Goal: Task Accomplishment & Management: Manage account settings

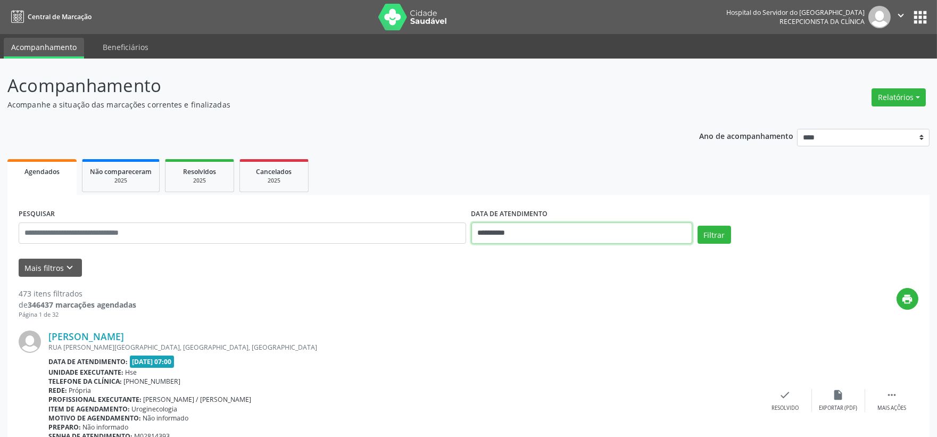
click at [557, 235] on input "**********" at bounding box center [582, 233] width 221 height 21
click at [553, 369] on span "27" at bounding box center [553, 373] width 21 height 21
type input "**********"
click at [554, 376] on span "27" at bounding box center [553, 373] width 21 height 21
click at [52, 252] on form "**********" at bounding box center [469, 241] width 900 height 71
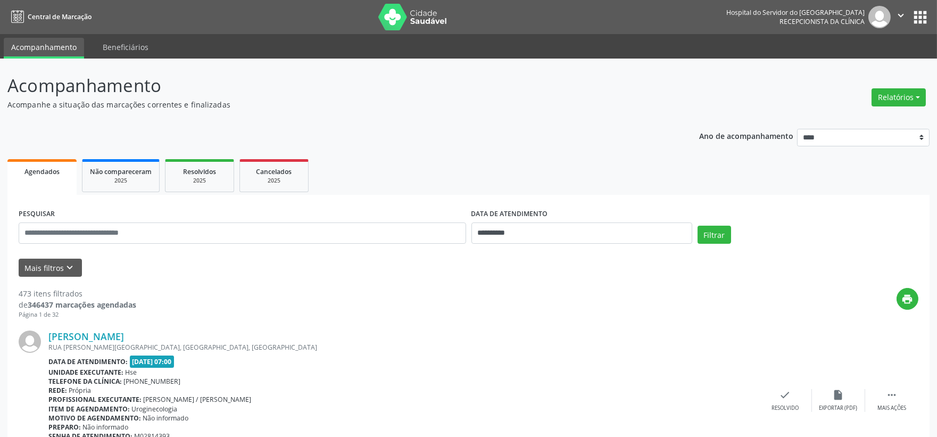
click at [61, 269] on button "Mais filtros keyboard_arrow_down" at bounding box center [50, 268] width 63 height 19
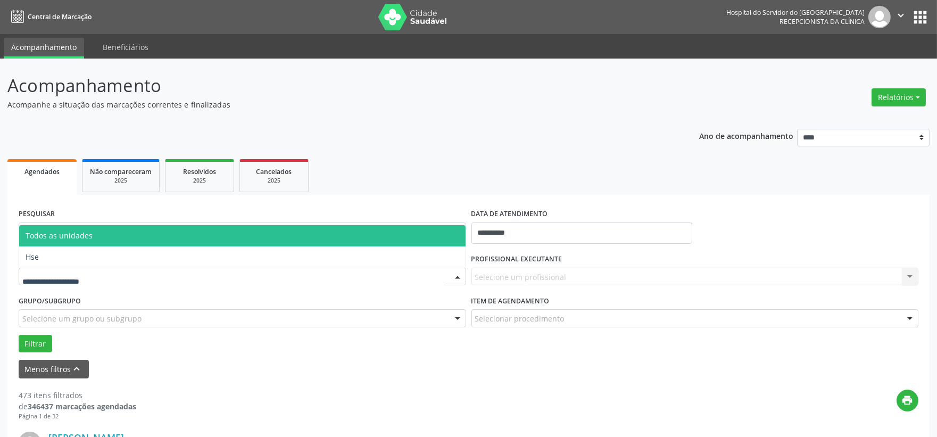
click at [48, 257] on span "Hse" at bounding box center [242, 256] width 447 height 21
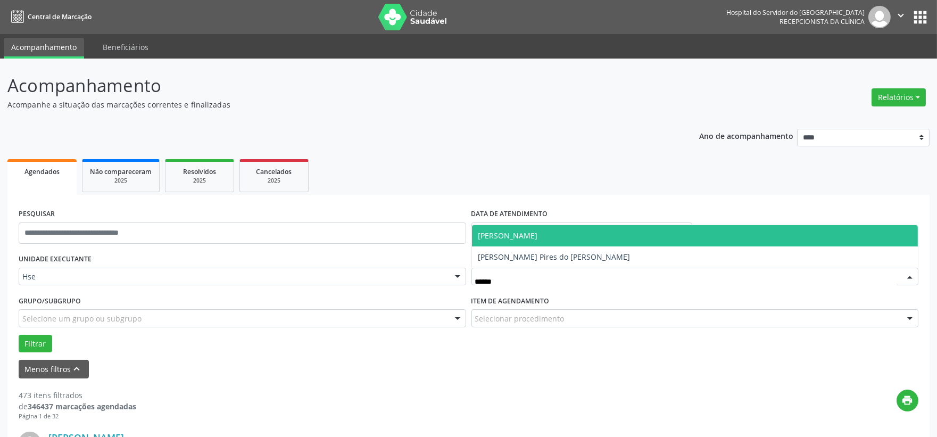
type input "******"
click at [488, 234] on span "[PERSON_NAME]" at bounding box center [509, 235] width 60 height 10
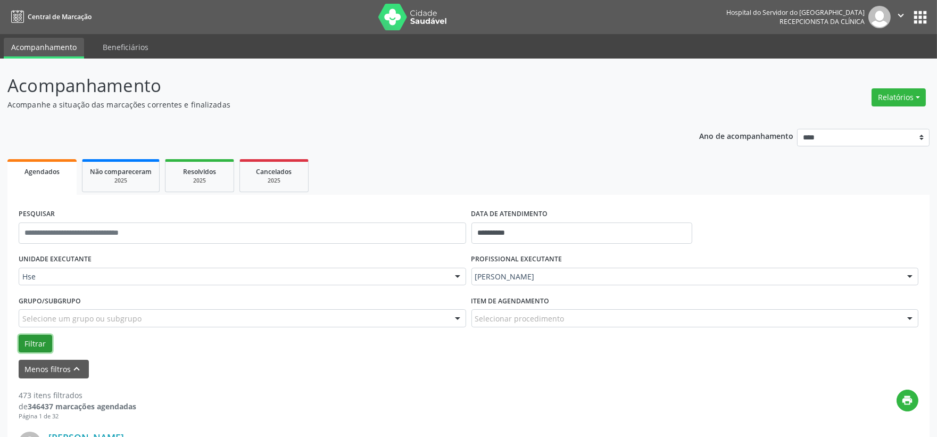
click at [24, 346] on button "Filtrar" at bounding box center [36, 344] width 34 height 18
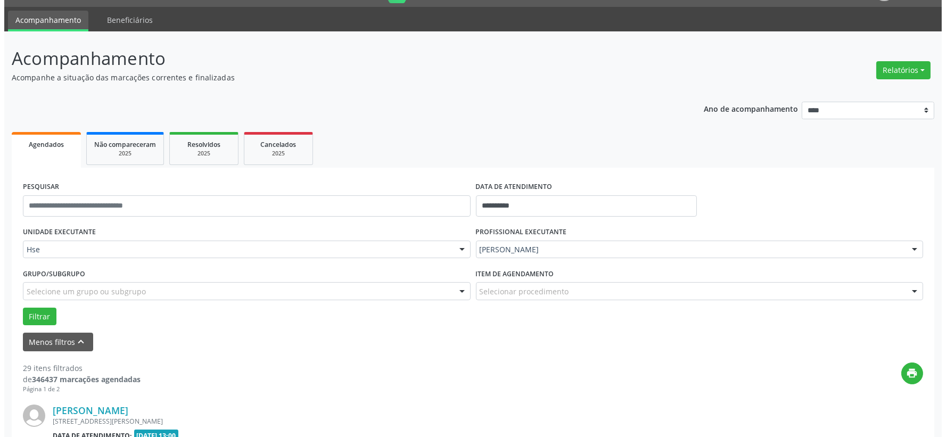
scroll to position [145, 0]
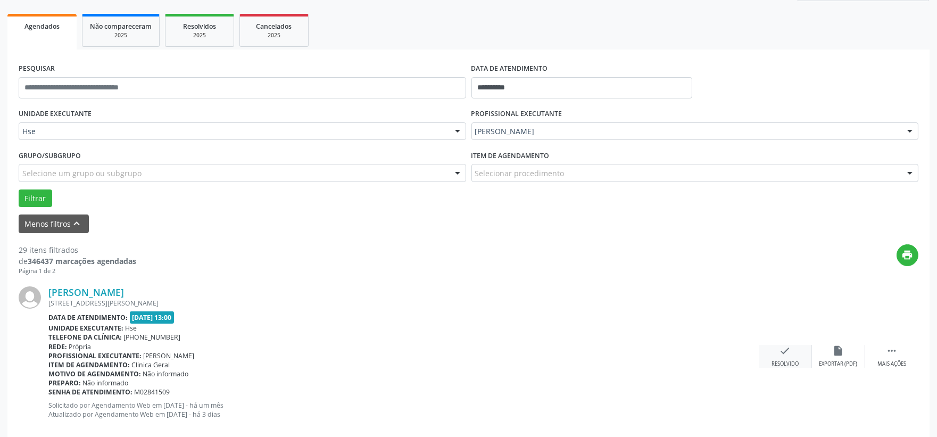
click at [785, 353] on icon "check" at bounding box center [786, 351] width 12 height 12
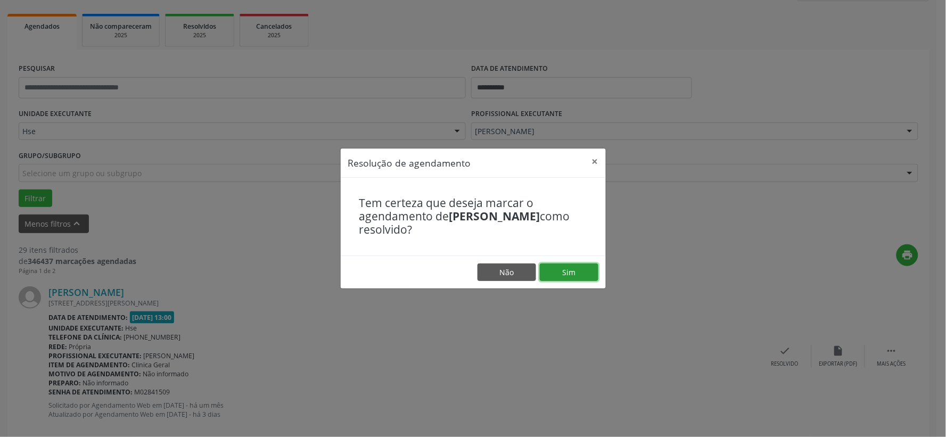
click at [582, 276] on button "Sim" at bounding box center [569, 272] width 59 height 18
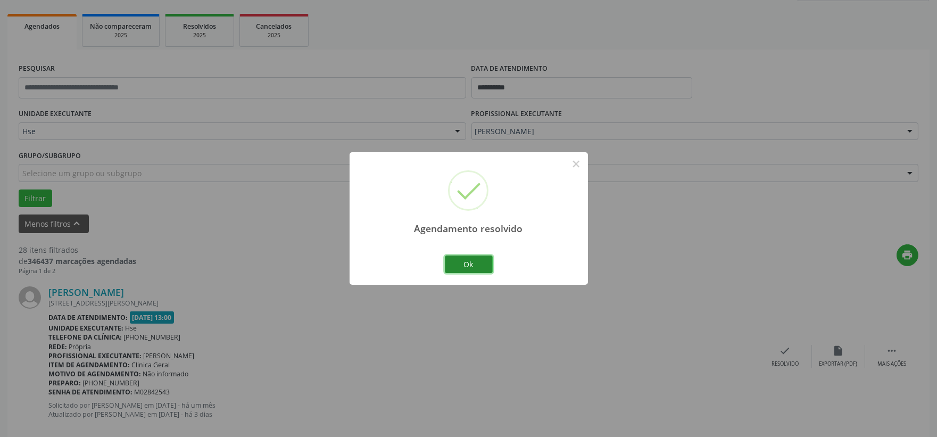
click at [464, 262] on button "Ok" at bounding box center [469, 265] width 48 height 18
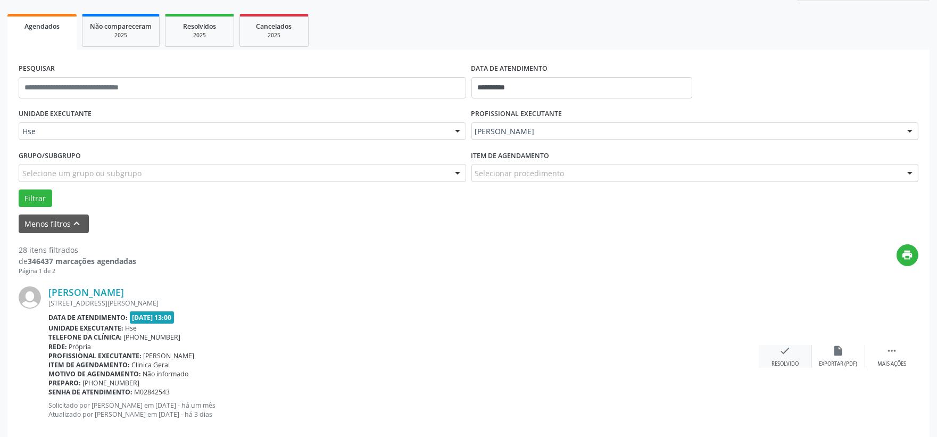
click at [788, 352] on icon "check" at bounding box center [786, 351] width 12 height 12
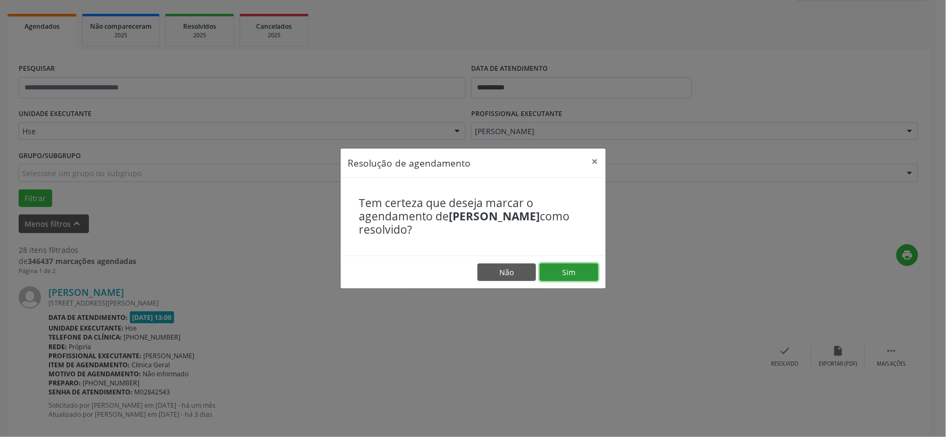
click at [586, 273] on button "Sim" at bounding box center [569, 272] width 59 height 18
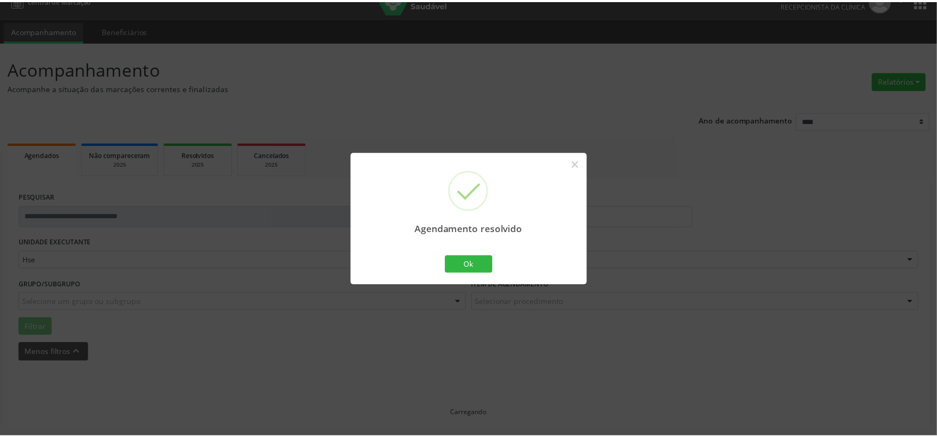
scroll to position [16, 0]
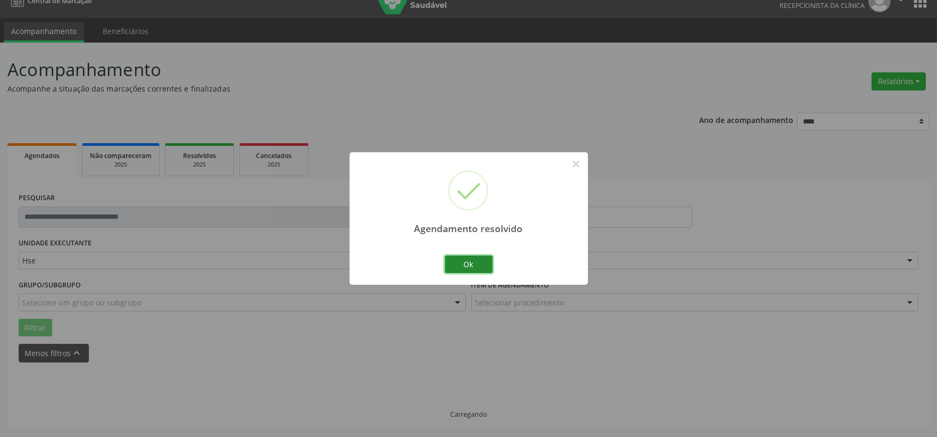
click at [460, 268] on button "Ok" at bounding box center [469, 265] width 48 height 18
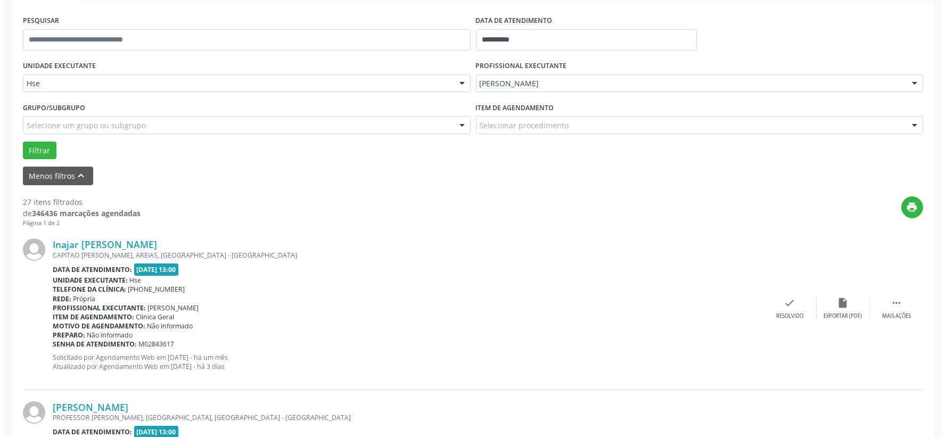
scroll to position [252, 0]
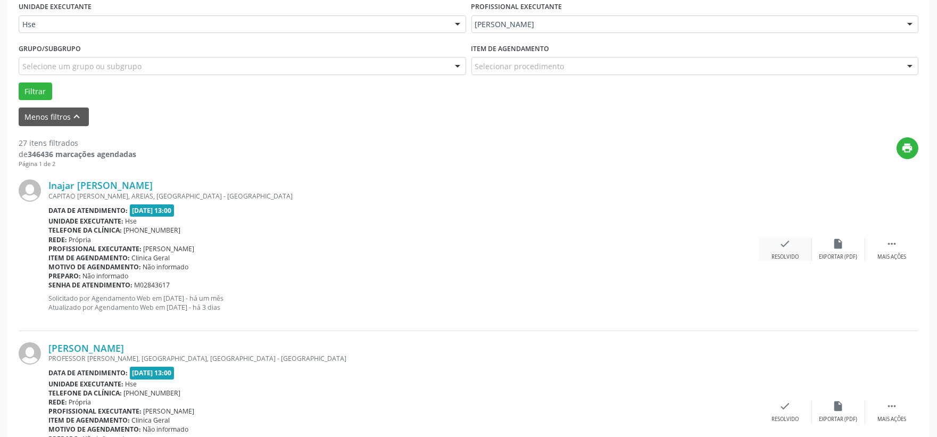
click at [776, 241] on div "check Resolvido" at bounding box center [785, 249] width 53 height 23
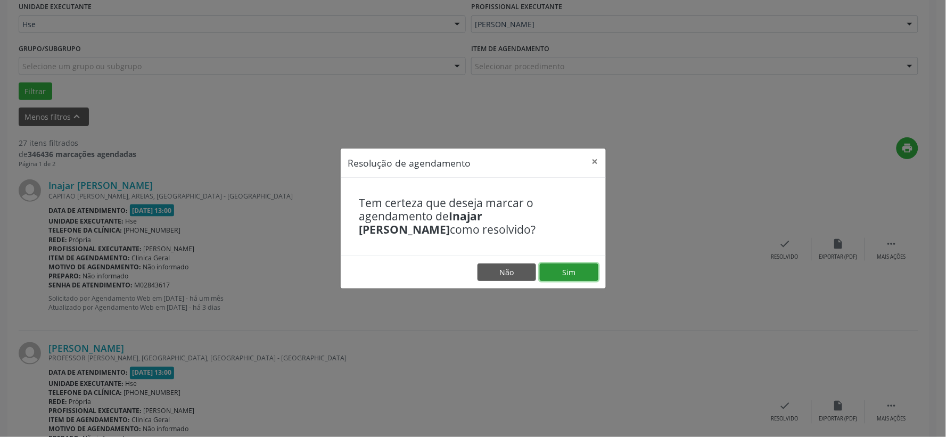
click at [561, 273] on button "Sim" at bounding box center [569, 272] width 59 height 18
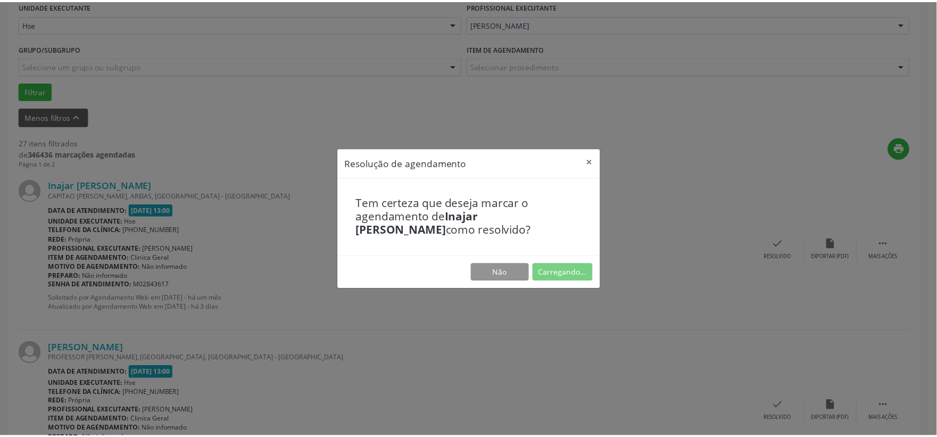
scroll to position [16, 0]
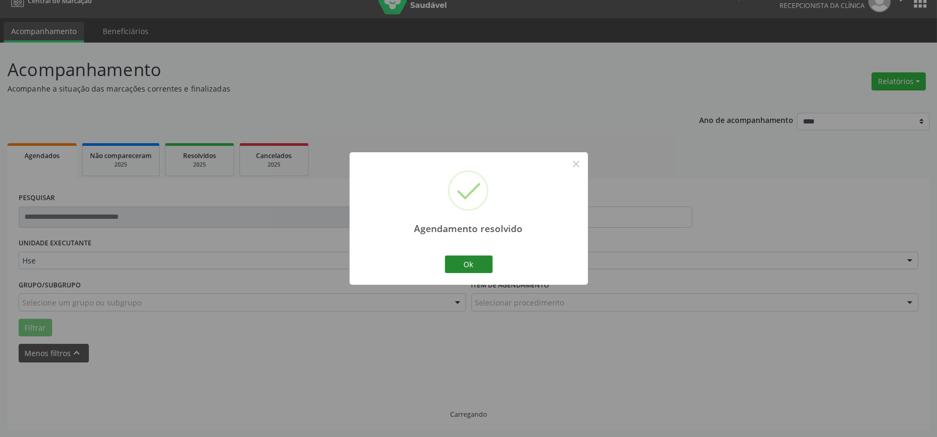
click at [469, 269] on button "Ok" at bounding box center [469, 265] width 48 height 18
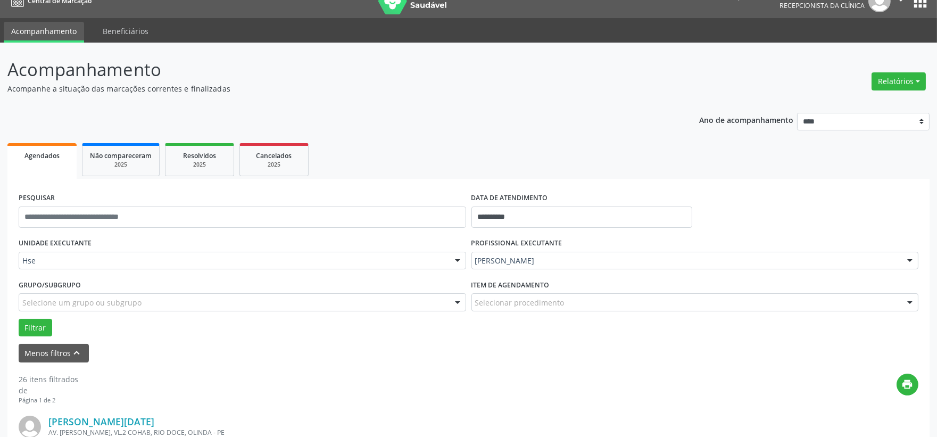
scroll to position [252, 0]
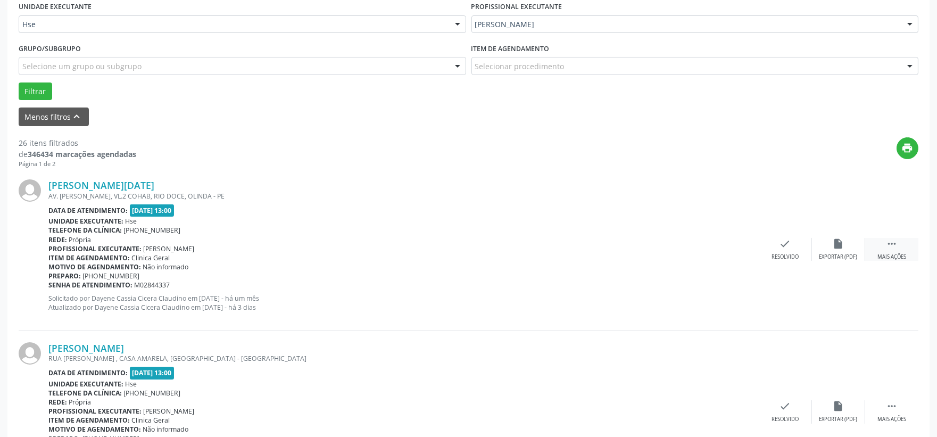
click at [897, 250] on div " Mais ações" at bounding box center [892, 249] width 53 height 23
click at [825, 243] on div "alarm_off Não compareceu" at bounding box center [838, 249] width 53 height 23
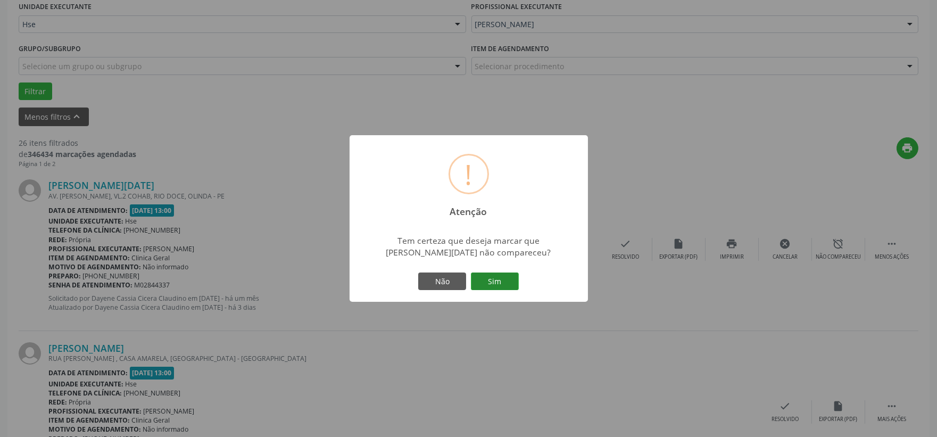
click at [499, 276] on button "Sim" at bounding box center [495, 282] width 48 height 18
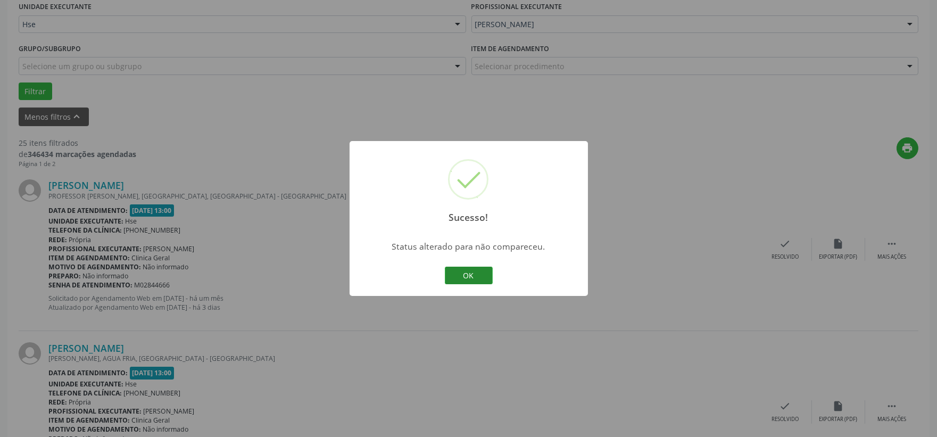
click at [481, 270] on button "OK" at bounding box center [469, 276] width 48 height 18
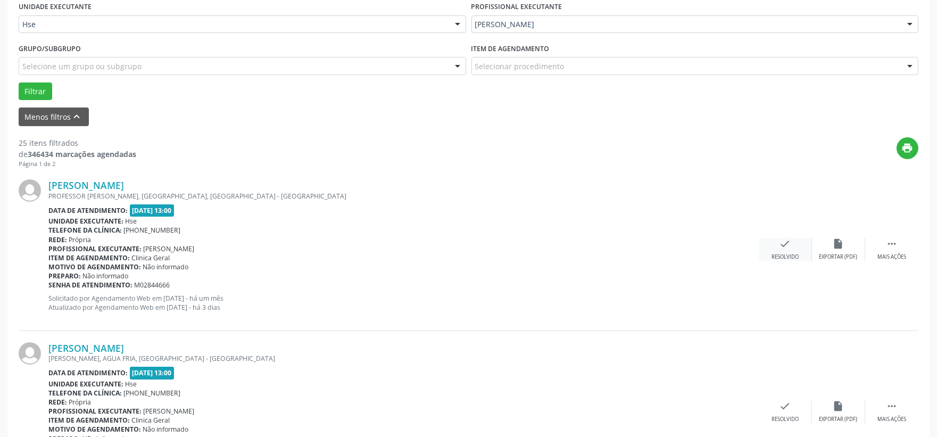
click at [789, 242] on icon "check" at bounding box center [786, 244] width 12 height 12
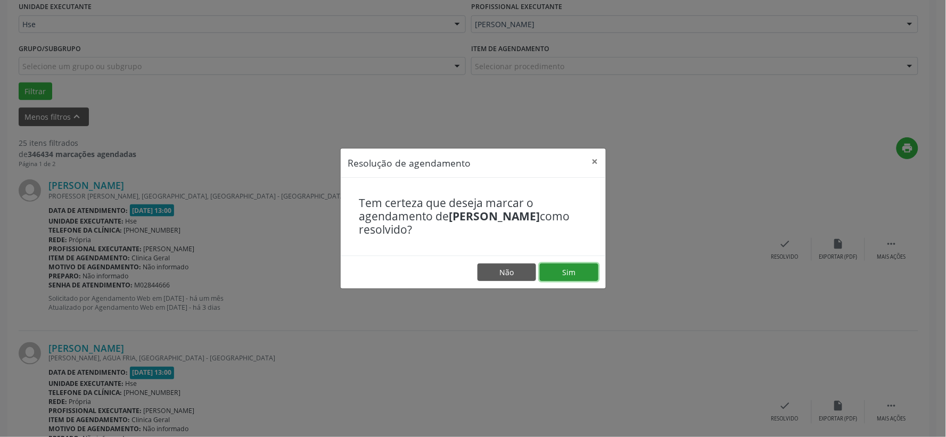
click at [586, 272] on button "Sim" at bounding box center [569, 272] width 59 height 18
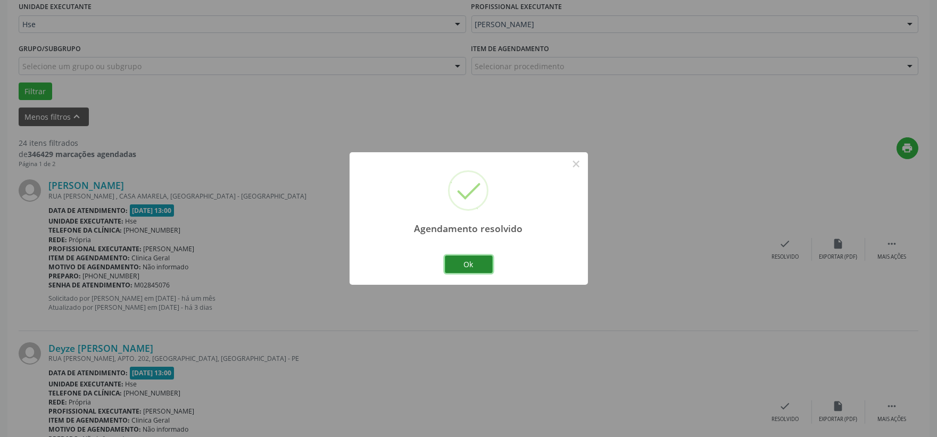
click at [475, 264] on button "Ok" at bounding box center [469, 265] width 48 height 18
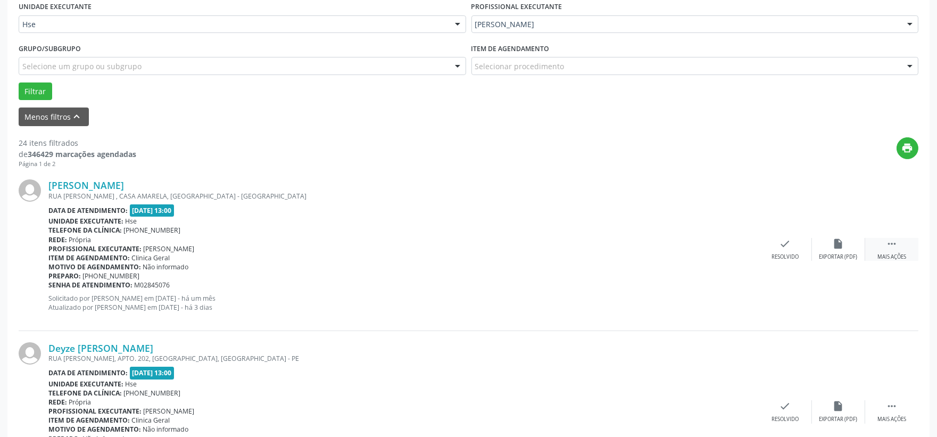
click at [890, 242] on icon "" at bounding box center [892, 244] width 12 height 12
click at [841, 248] on icon "alarm_off" at bounding box center [839, 244] width 12 height 12
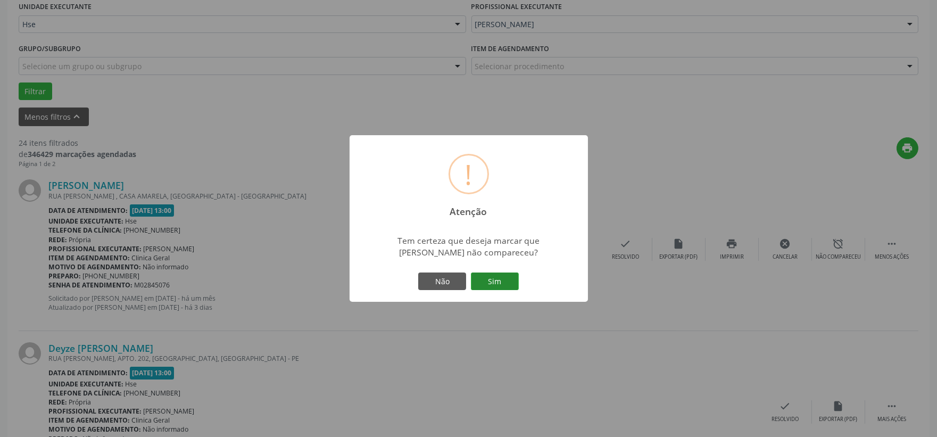
click at [503, 282] on button "Sim" at bounding box center [495, 282] width 48 height 18
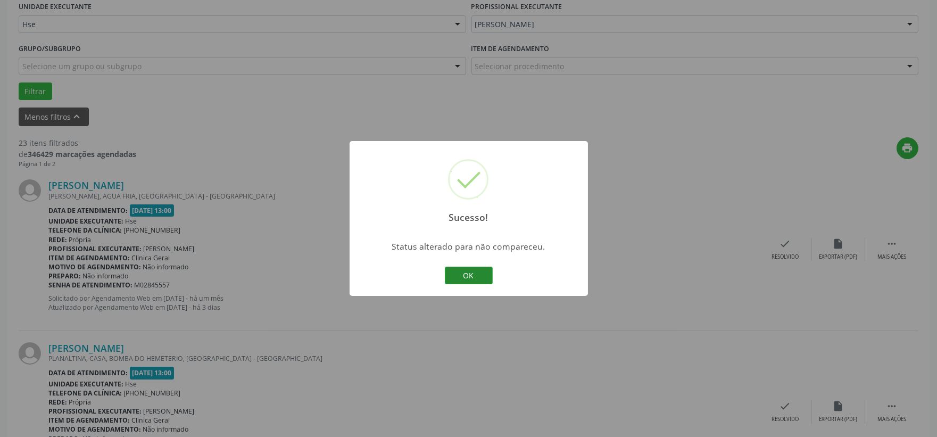
click at [470, 275] on button "OK" at bounding box center [469, 276] width 48 height 18
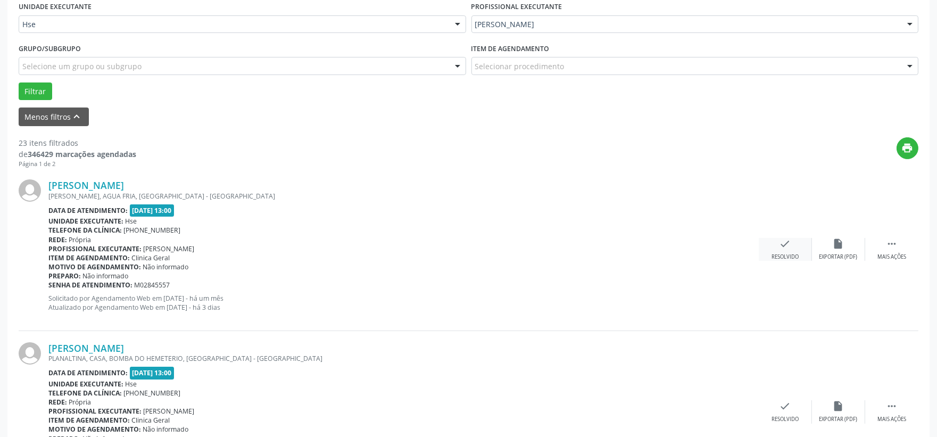
click at [792, 242] on div "check Resolvido" at bounding box center [785, 249] width 53 height 23
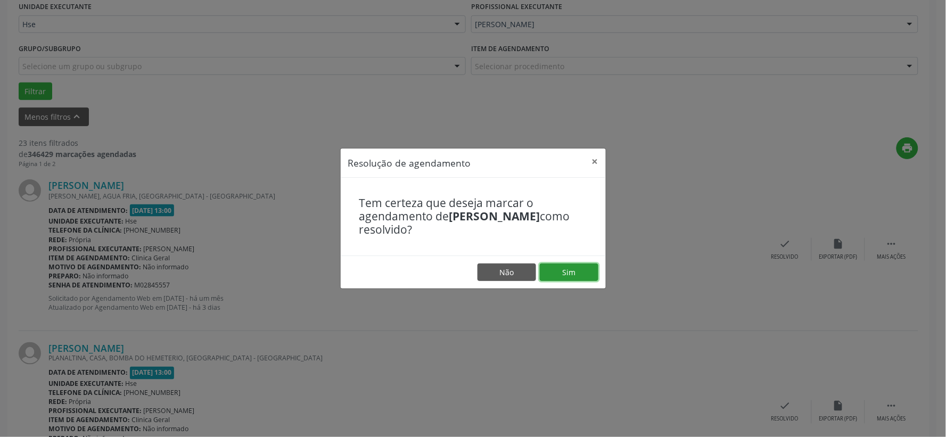
click at [584, 268] on button "Sim" at bounding box center [569, 272] width 59 height 18
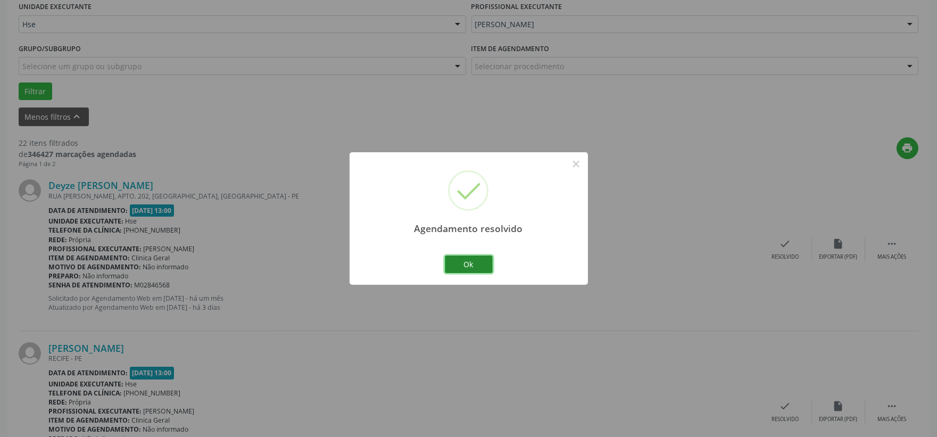
click at [476, 263] on button "Ok" at bounding box center [469, 265] width 48 height 18
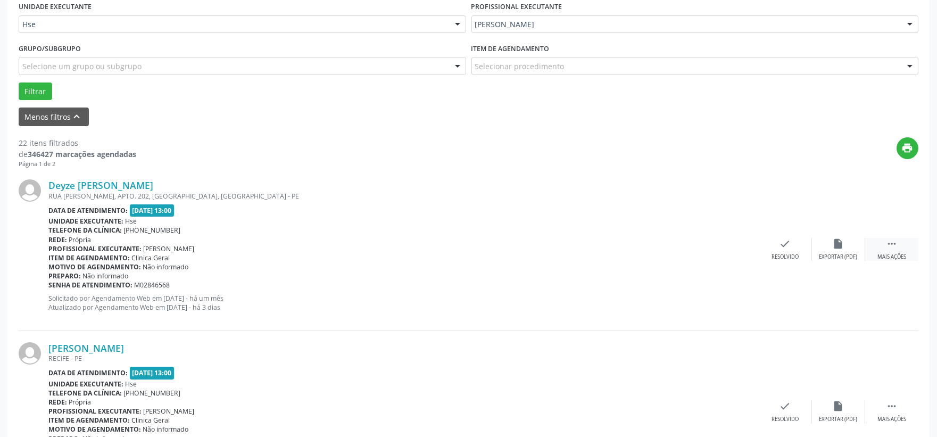
click at [897, 253] on div "Mais ações" at bounding box center [892, 256] width 29 height 7
click at [831, 252] on div "alarm_off Não compareceu" at bounding box center [838, 249] width 53 height 23
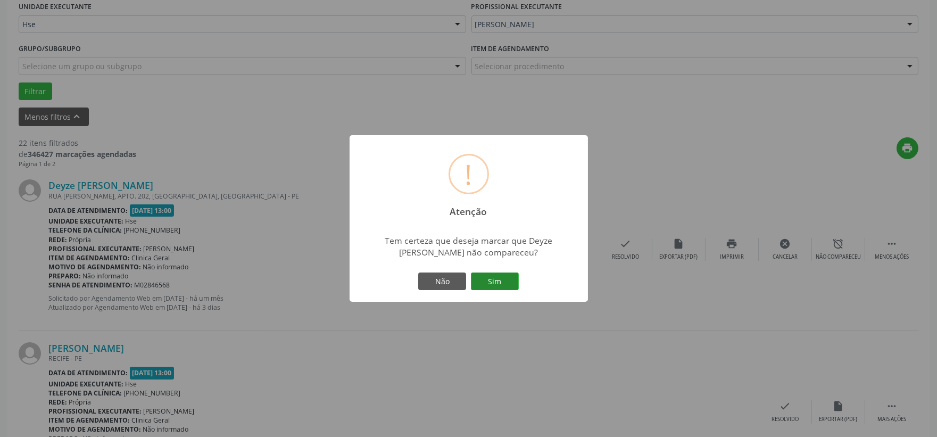
click at [491, 278] on button "Sim" at bounding box center [495, 282] width 48 height 18
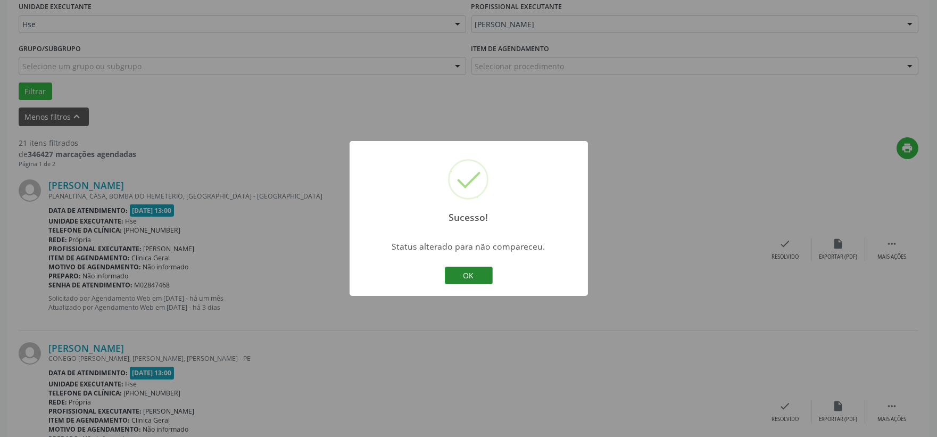
click at [469, 273] on button "OK" at bounding box center [469, 276] width 48 height 18
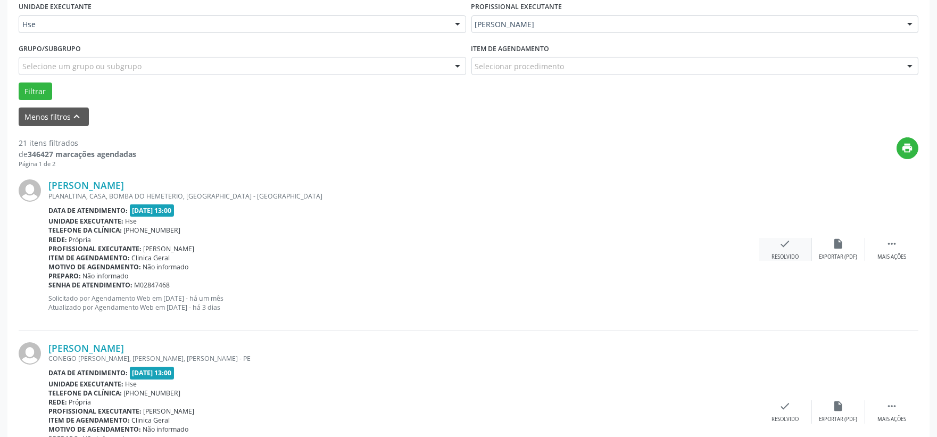
click at [778, 253] on div "Resolvido" at bounding box center [785, 256] width 27 height 7
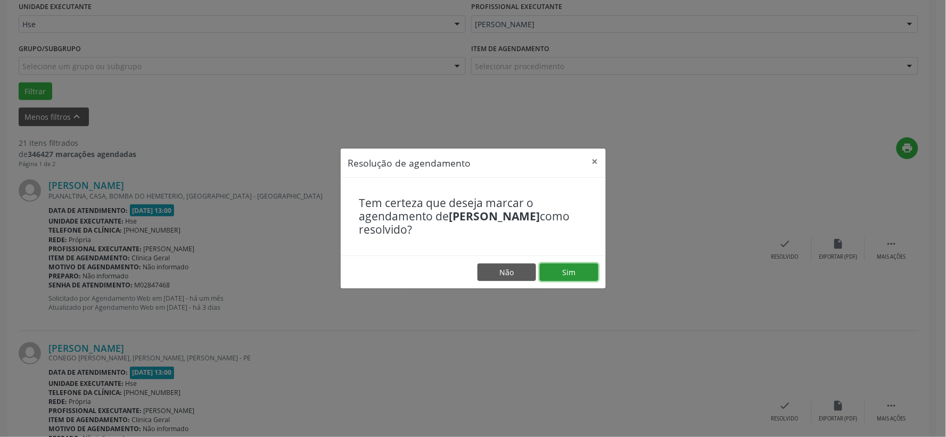
click at [566, 270] on button "Sim" at bounding box center [569, 272] width 59 height 18
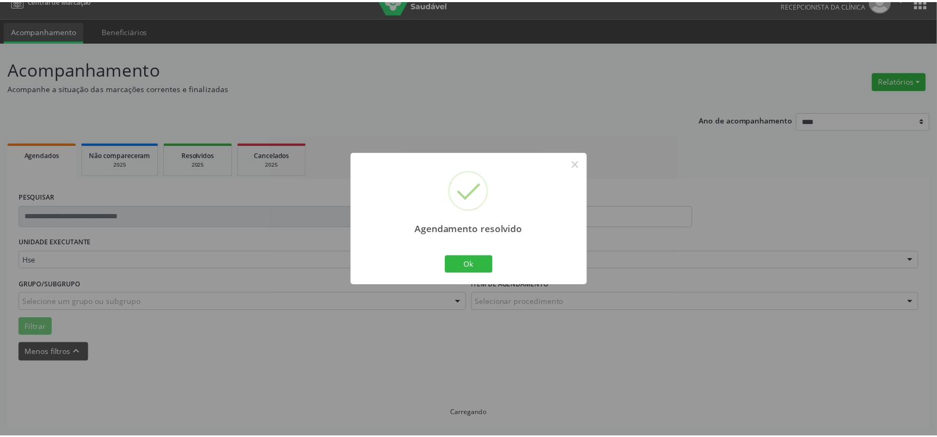
scroll to position [16, 0]
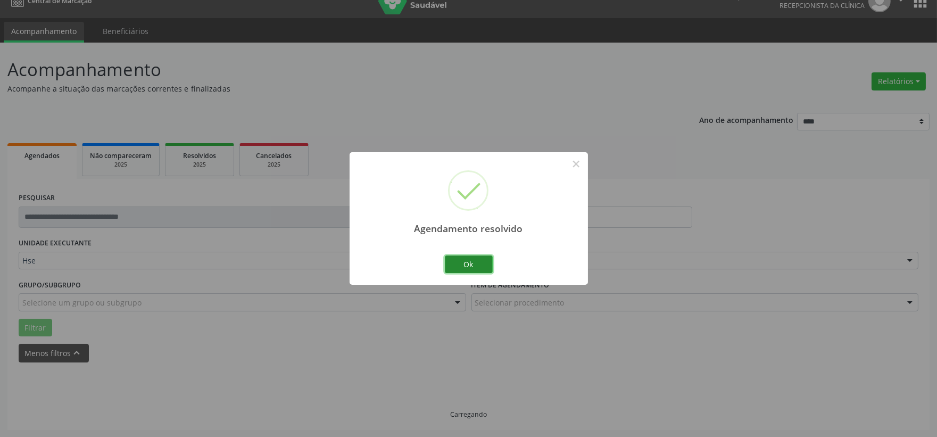
click at [480, 265] on button "Ok" at bounding box center [469, 265] width 48 height 18
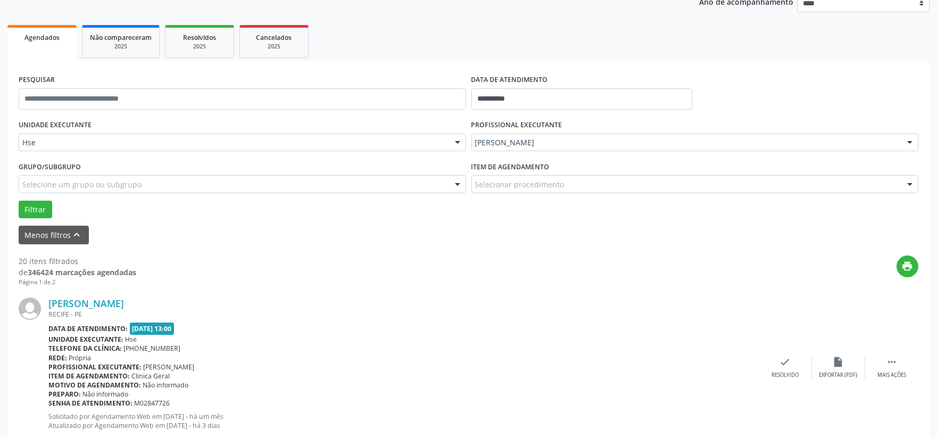
scroll to position [193, 0]
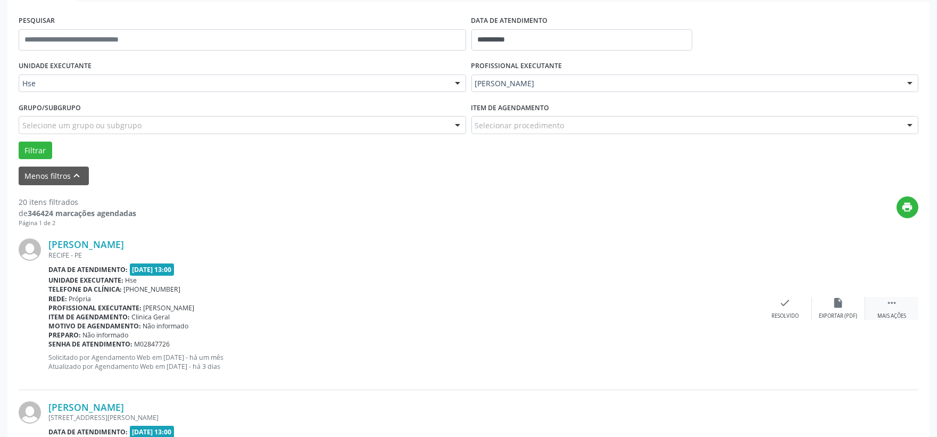
click at [901, 304] on div " Mais ações" at bounding box center [892, 308] width 53 height 23
click at [829, 307] on div "alarm_off Não compareceu" at bounding box center [838, 308] width 53 height 23
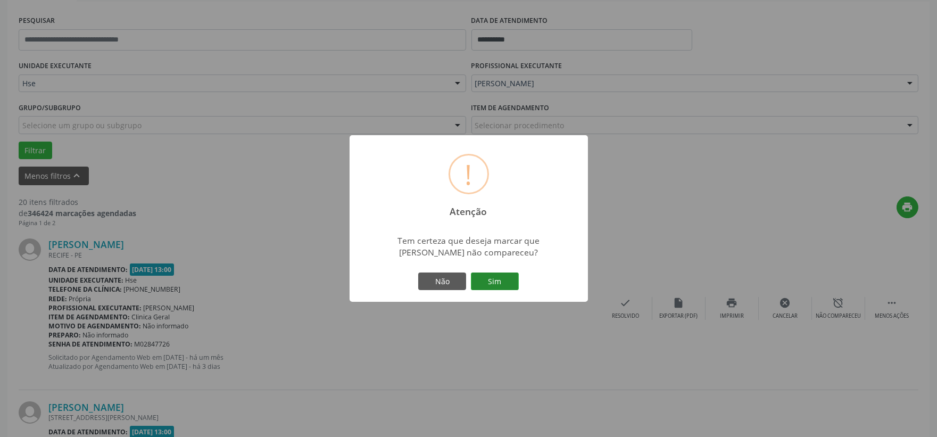
click at [512, 283] on button "Sim" at bounding box center [495, 282] width 48 height 18
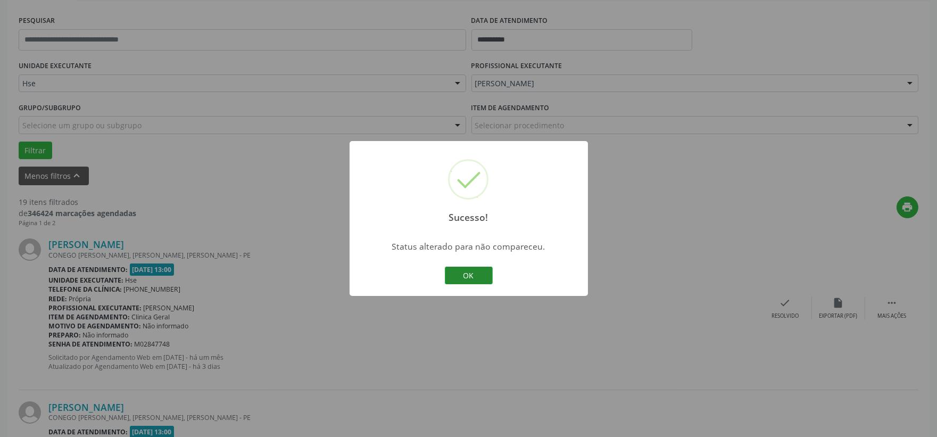
click at [477, 278] on button "OK" at bounding box center [469, 276] width 48 height 18
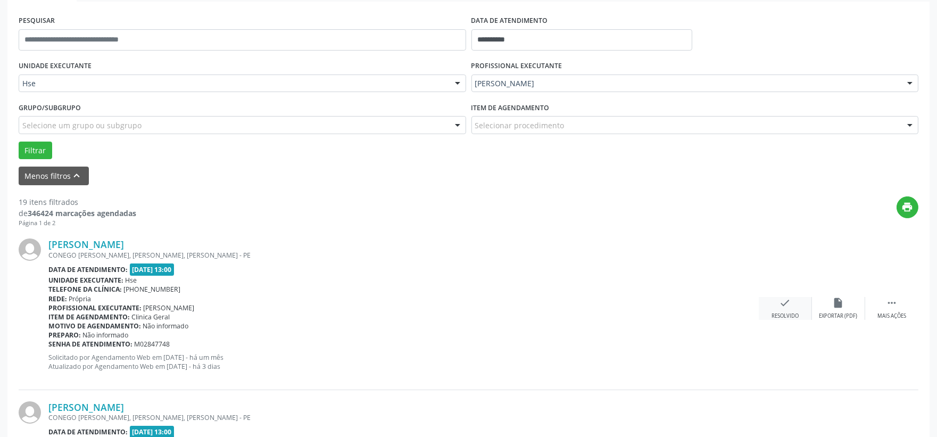
click at [787, 310] on div "check Resolvido" at bounding box center [785, 308] width 53 height 23
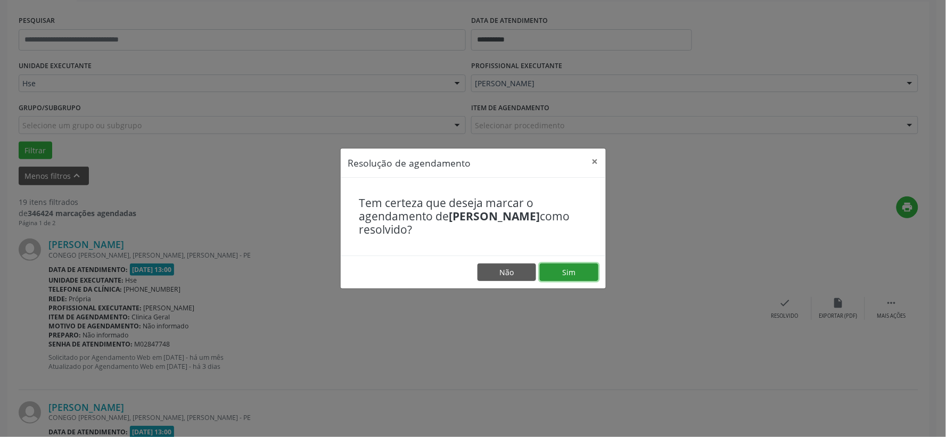
click at [576, 267] on button "Sim" at bounding box center [569, 272] width 59 height 18
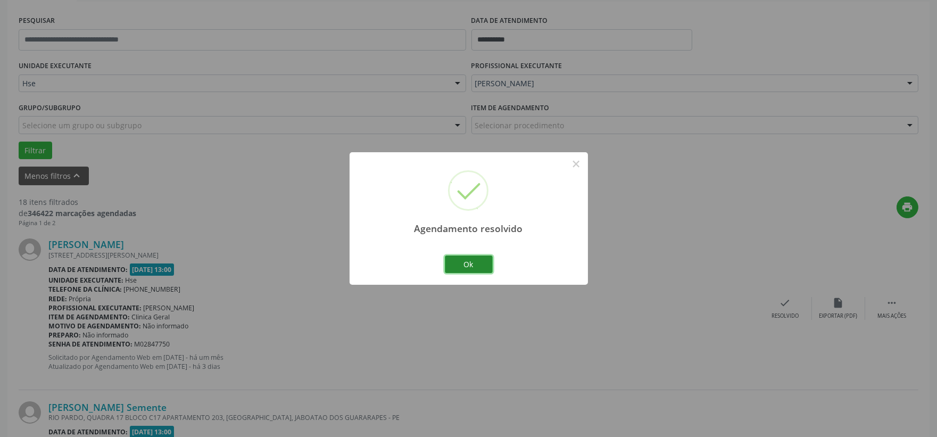
click at [469, 269] on button "Ok" at bounding box center [469, 265] width 48 height 18
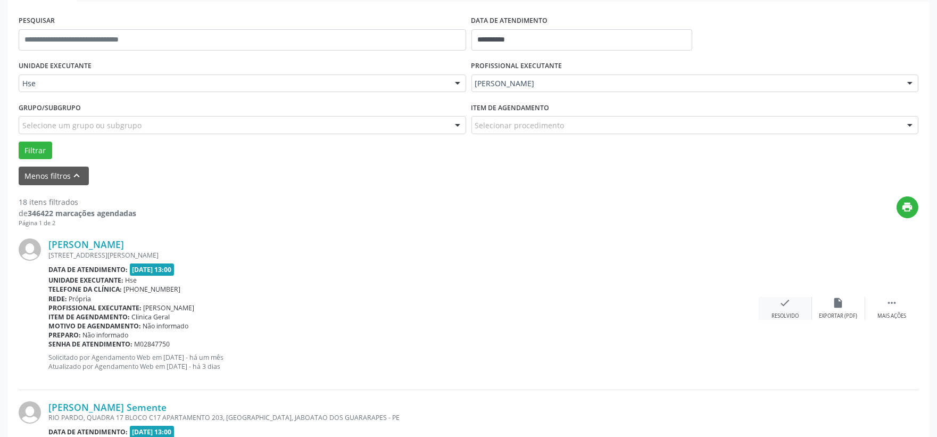
click at [781, 310] on div "check Resolvido" at bounding box center [785, 308] width 53 height 23
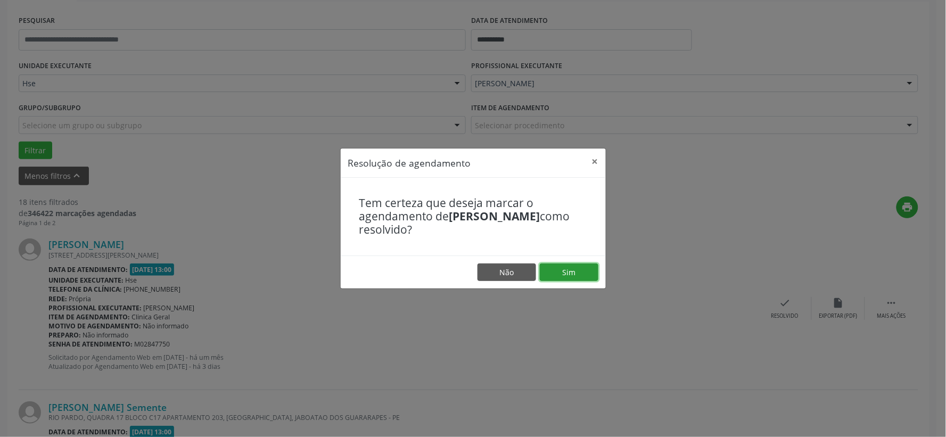
click at [562, 272] on button "Sim" at bounding box center [569, 272] width 59 height 18
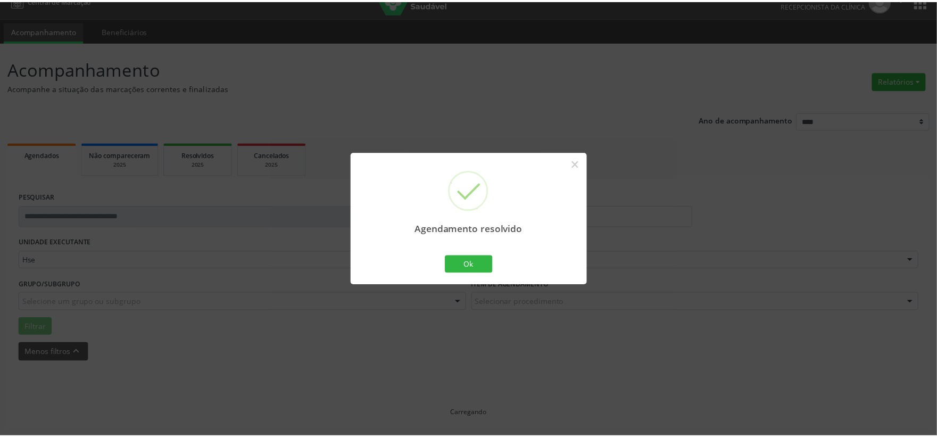
scroll to position [16, 0]
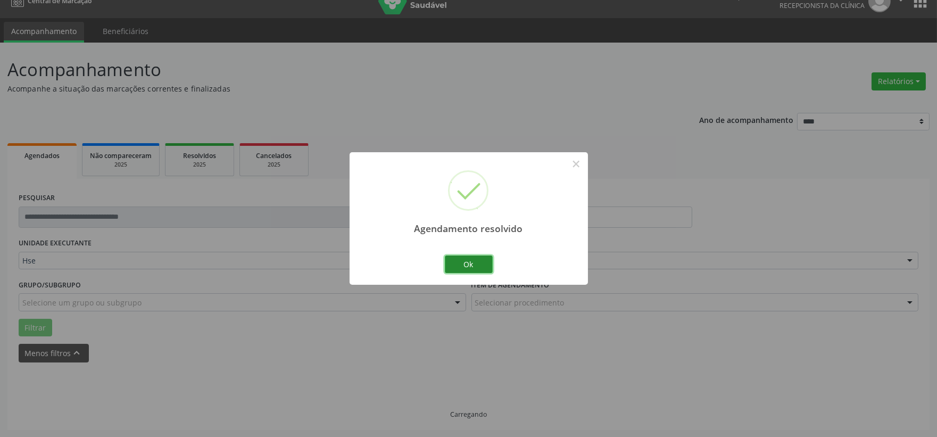
click at [461, 259] on button "Ok" at bounding box center [469, 265] width 48 height 18
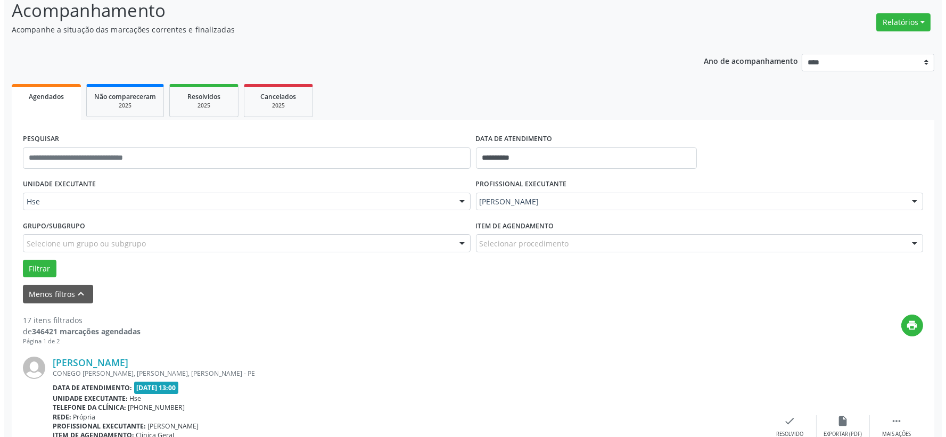
scroll to position [193, 0]
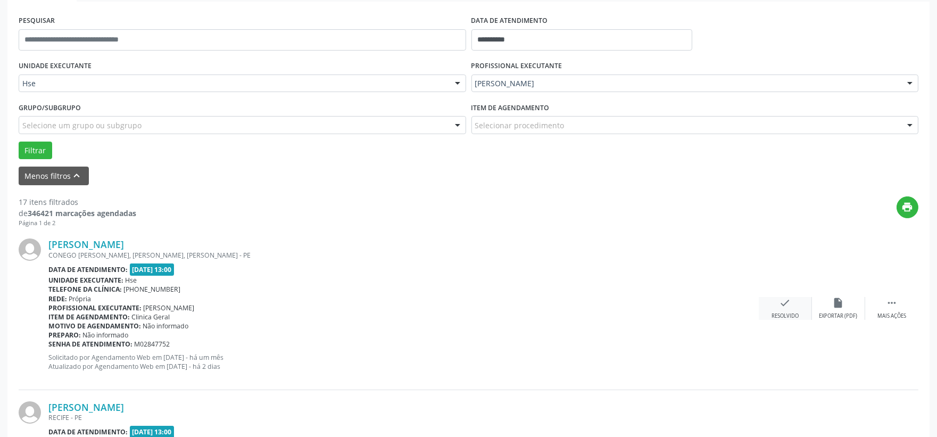
click at [782, 308] on icon "check" at bounding box center [786, 303] width 12 height 12
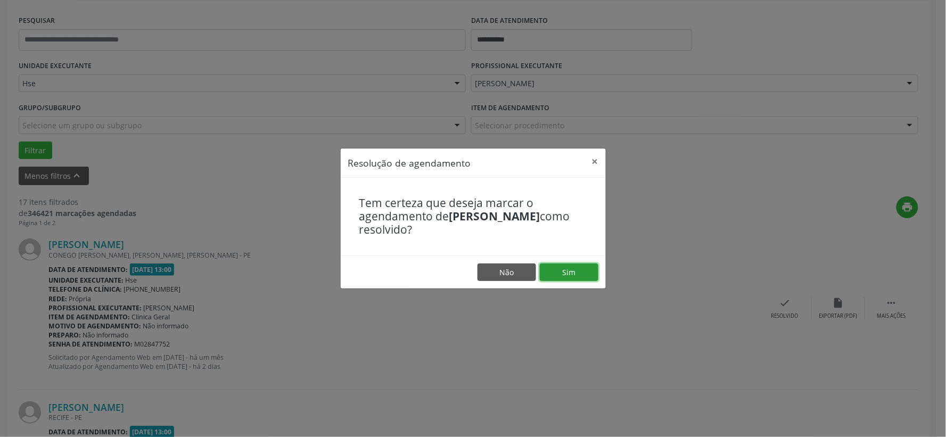
click at [594, 266] on button "Sim" at bounding box center [569, 272] width 59 height 18
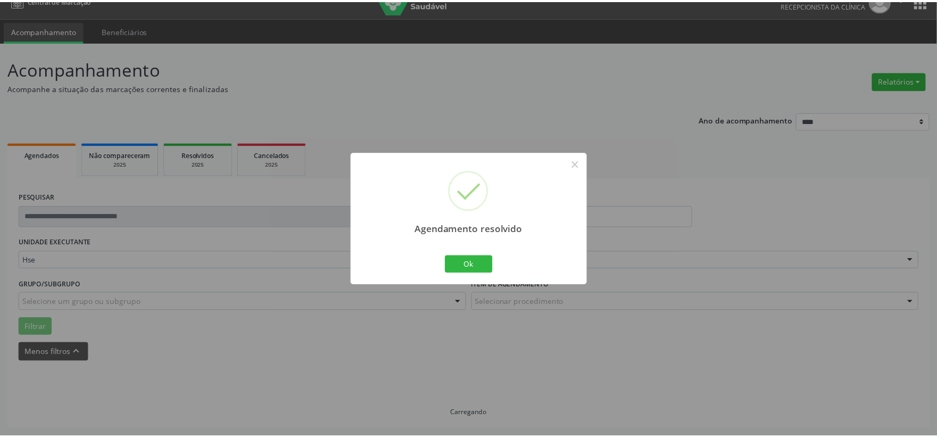
scroll to position [16, 0]
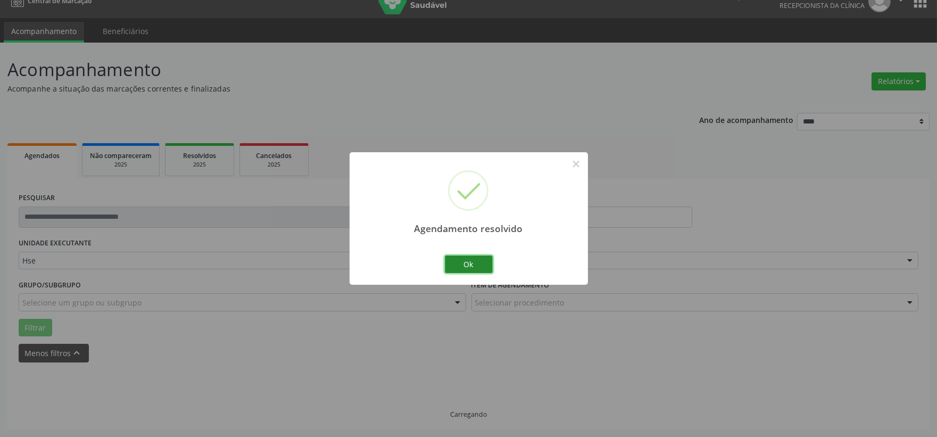
click at [480, 259] on button "Ok" at bounding box center [469, 265] width 48 height 18
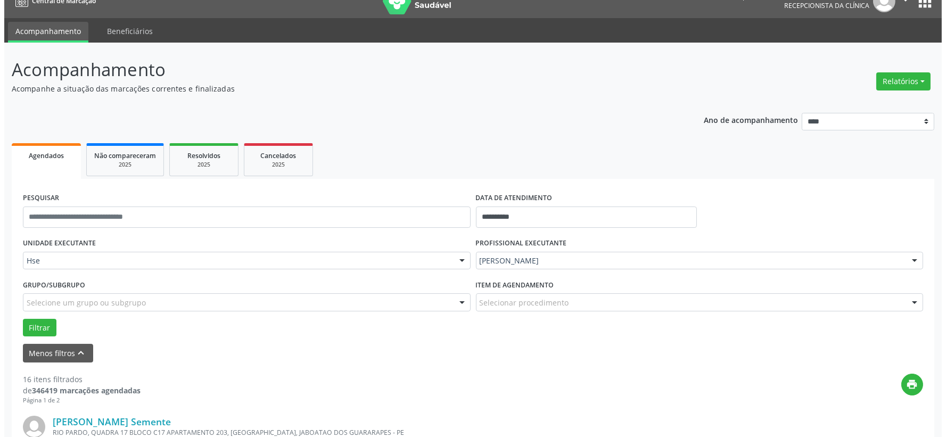
scroll to position [134, 0]
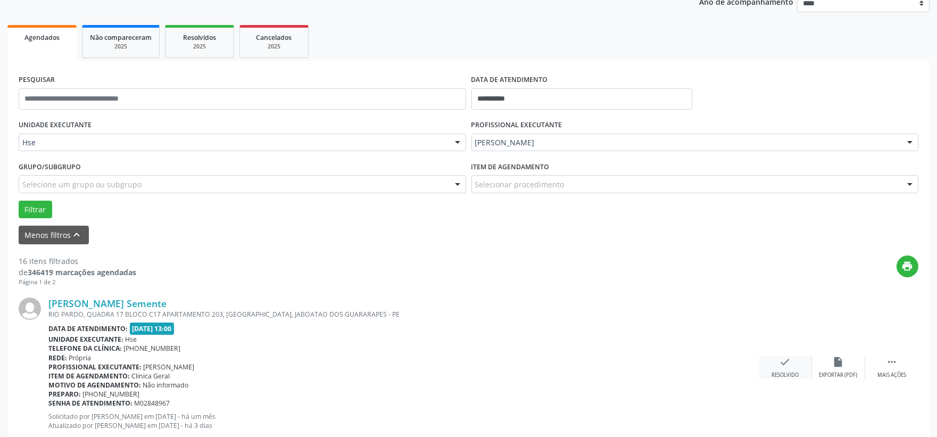
click at [781, 369] on div "check Resolvido" at bounding box center [785, 367] width 53 height 23
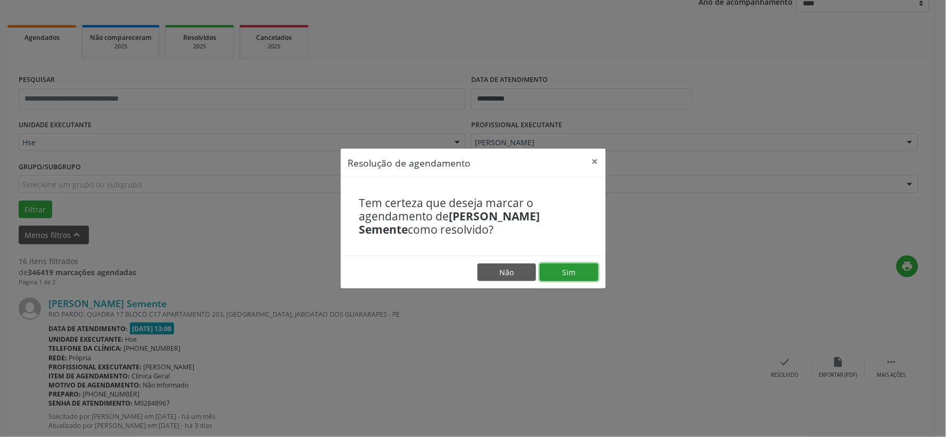
click at [571, 275] on button "Sim" at bounding box center [569, 272] width 59 height 18
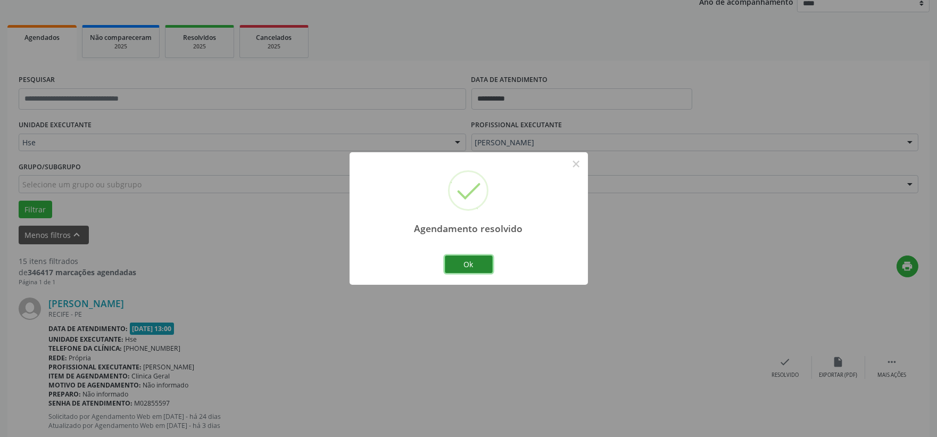
click at [478, 261] on button "Ok" at bounding box center [469, 265] width 48 height 18
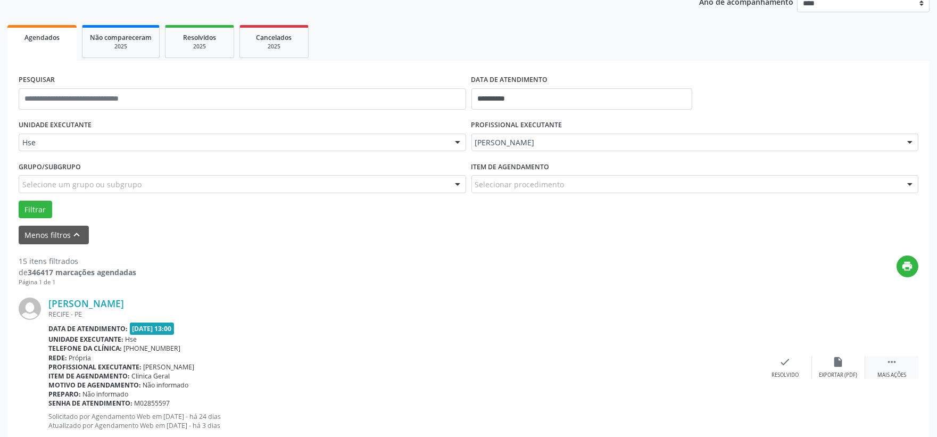
drag, startPoint x: 888, startPoint y: 363, endPoint x: 876, endPoint y: 362, distance: 12.3
click at [888, 363] on icon "" at bounding box center [892, 362] width 12 height 12
click at [829, 357] on div "alarm_off Não compareceu" at bounding box center [838, 367] width 53 height 23
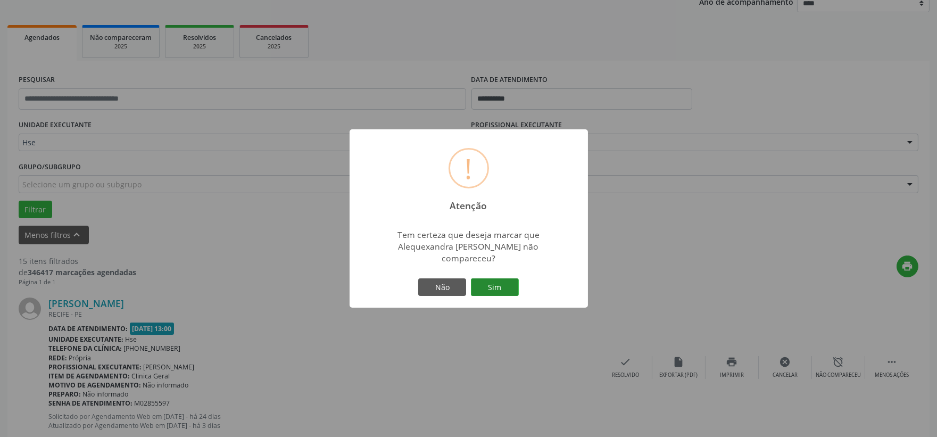
click at [493, 282] on button "Sim" at bounding box center [495, 287] width 48 height 18
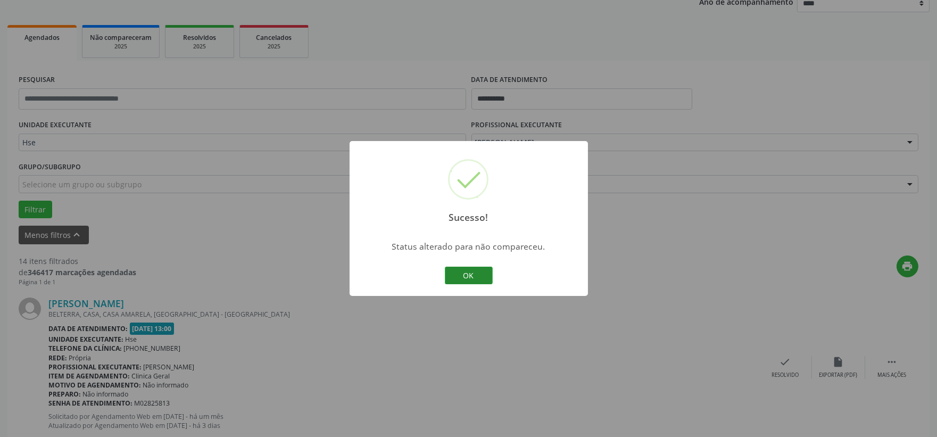
click at [458, 278] on button "OK" at bounding box center [469, 276] width 48 height 18
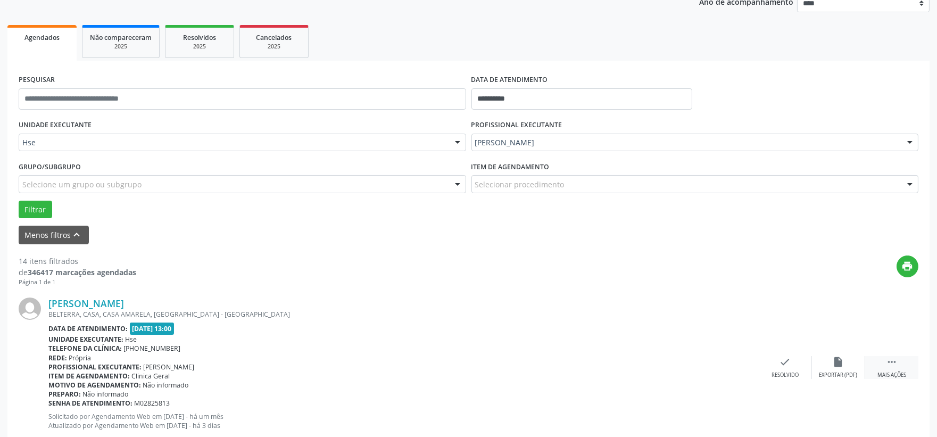
drag, startPoint x: 900, startPoint y: 369, endPoint x: 889, endPoint y: 369, distance: 10.1
click at [900, 369] on div " Mais ações" at bounding box center [892, 367] width 53 height 23
click at [844, 366] on icon "alarm_off" at bounding box center [839, 362] width 12 height 12
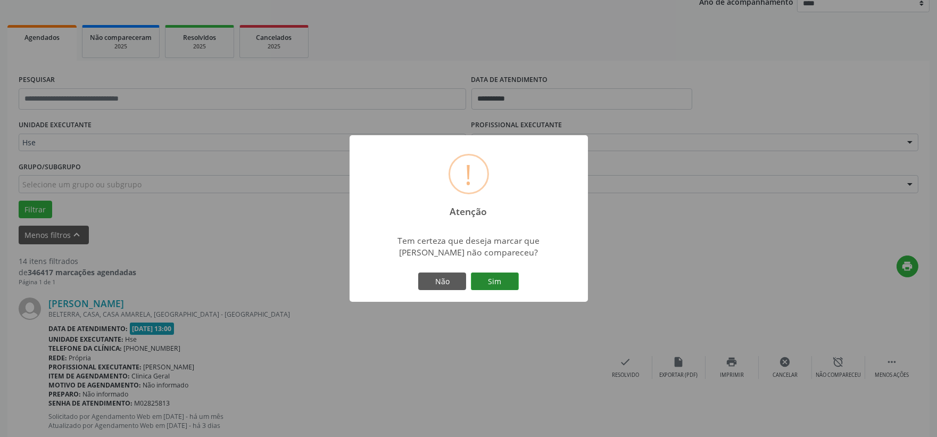
click at [494, 278] on button "Sim" at bounding box center [495, 282] width 48 height 18
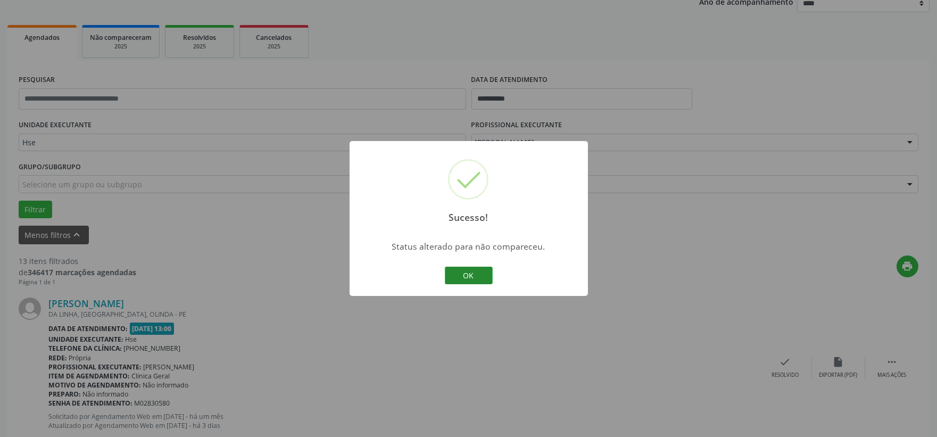
click at [462, 267] on button "OK" at bounding box center [469, 276] width 48 height 18
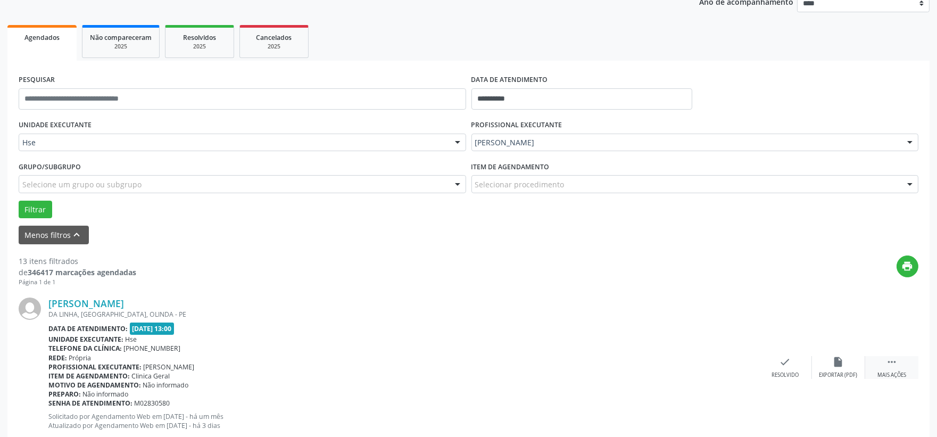
click at [895, 357] on icon "" at bounding box center [892, 362] width 12 height 12
click at [828, 364] on div "alarm_off Não compareceu" at bounding box center [838, 367] width 53 height 23
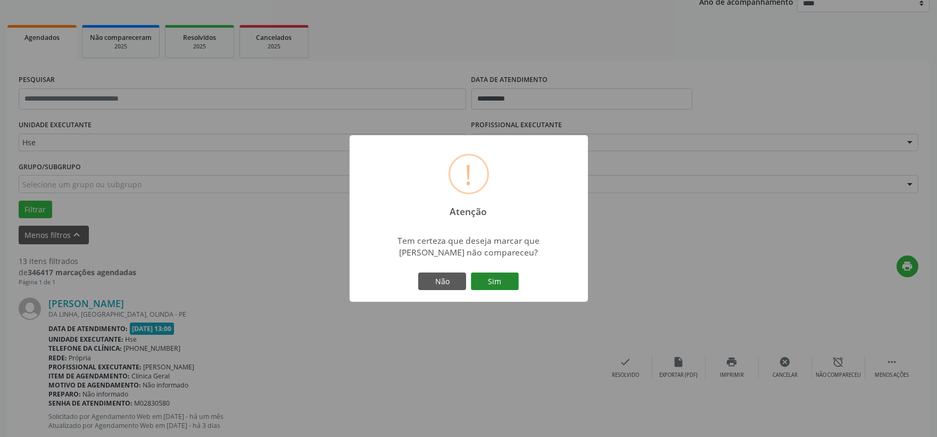
click at [506, 279] on button "Sim" at bounding box center [495, 282] width 48 height 18
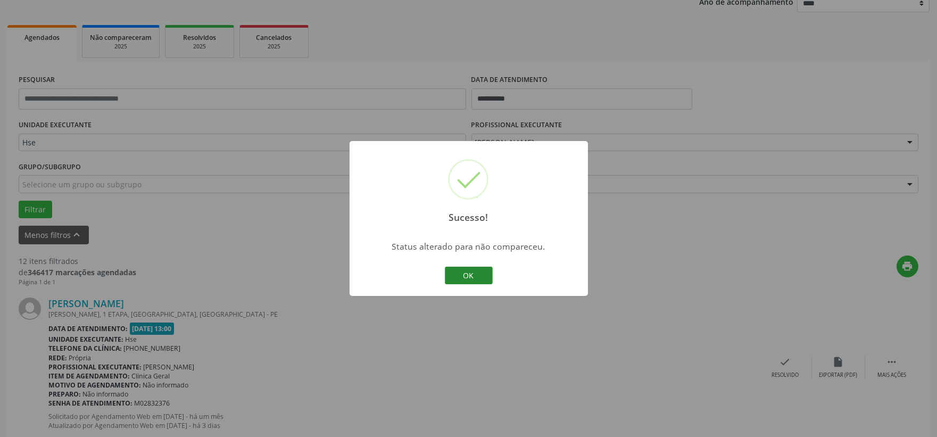
click at [476, 274] on button "OK" at bounding box center [469, 276] width 48 height 18
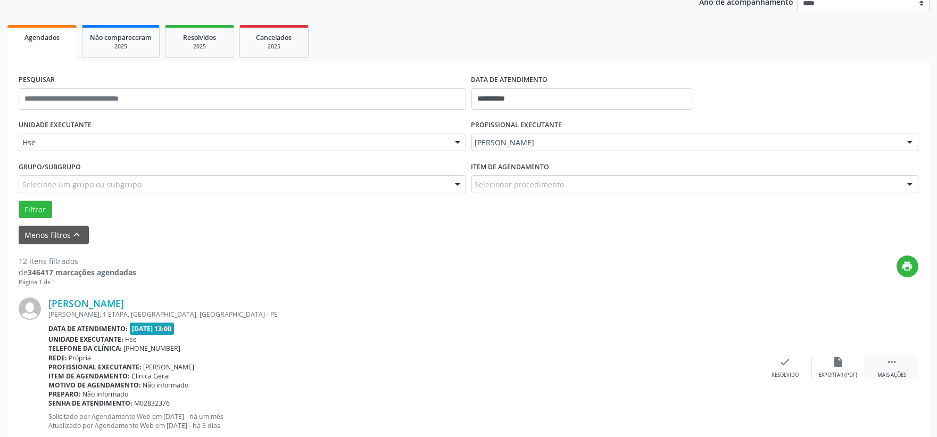
click at [893, 365] on icon "" at bounding box center [892, 362] width 12 height 12
click at [841, 367] on icon "alarm_off" at bounding box center [839, 362] width 12 height 12
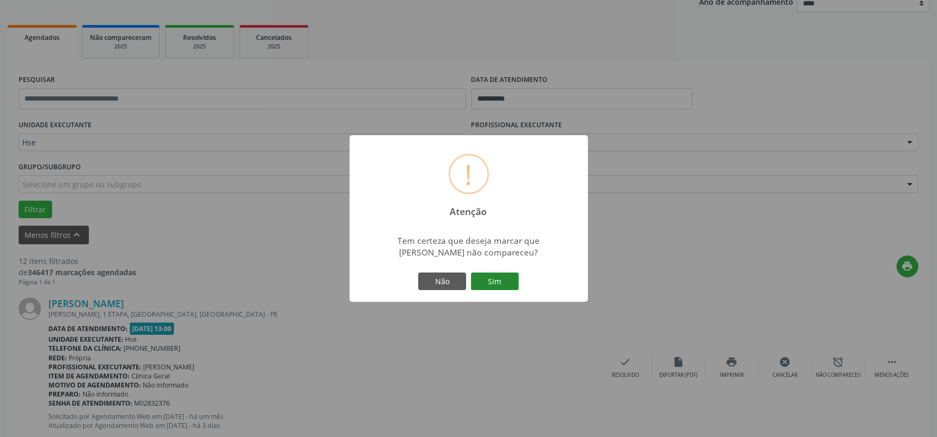
click at [496, 276] on button "Sim" at bounding box center [495, 282] width 48 height 18
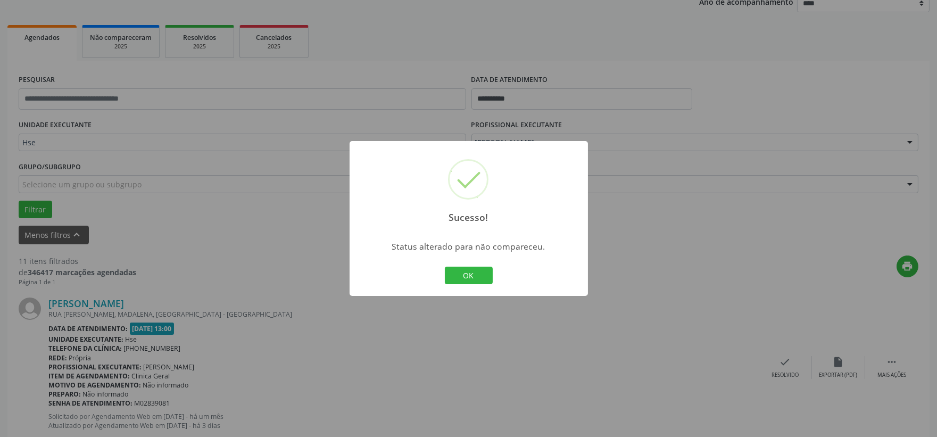
click at [472, 265] on div "OK Cancel" at bounding box center [468, 276] width 53 height 22
click at [469, 273] on button "OK" at bounding box center [469, 276] width 48 height 18
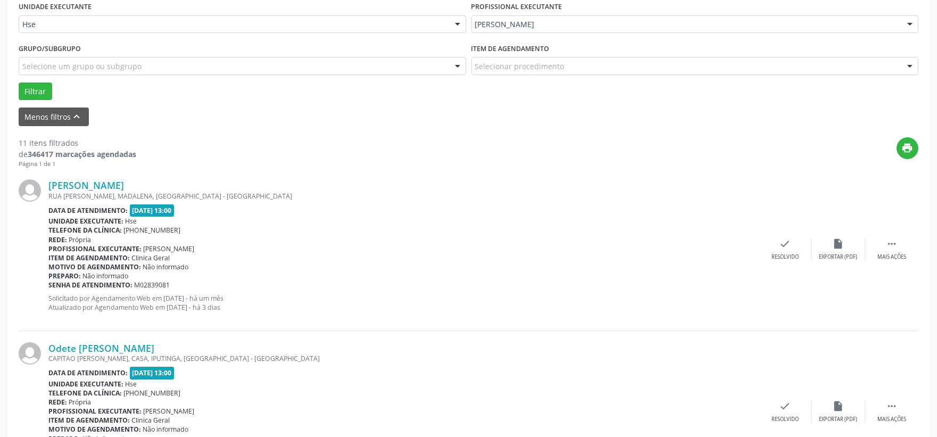
scroll to position [311, 0]
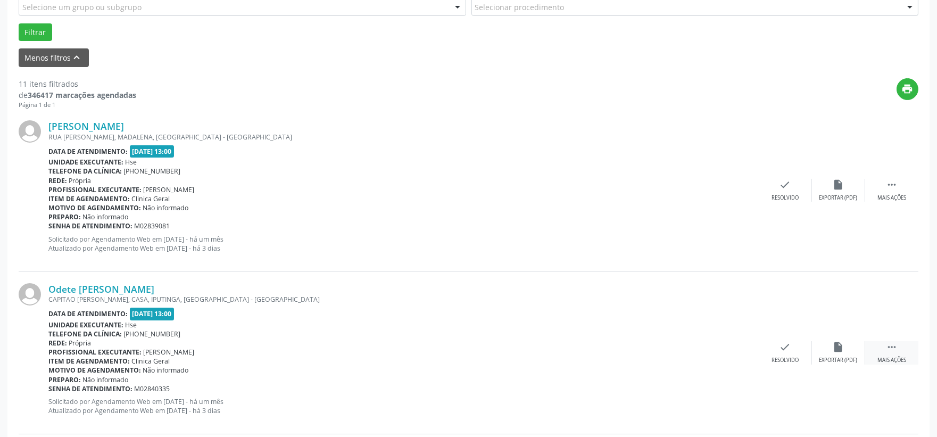
click at [887, 348] on icon "" at bounding box center [892, 347] width 12 height 12
click at [847, 350] on div "alarm_off Não compareceu" at bounding box center [838, 352] width 53 height 23
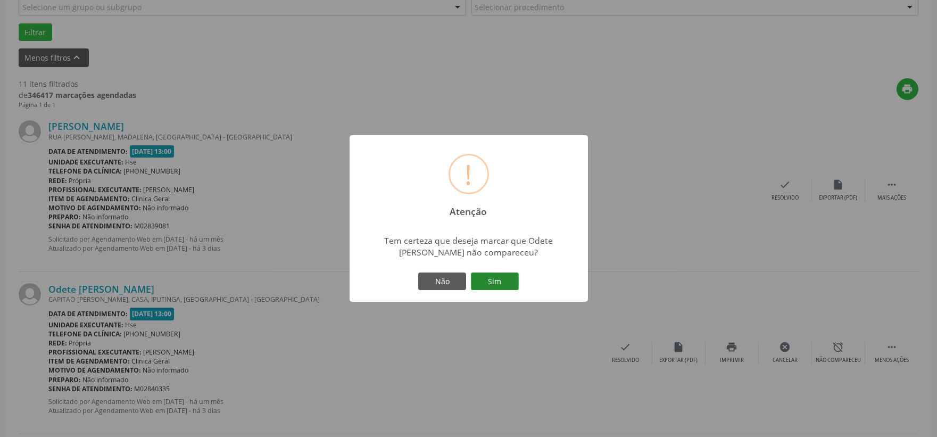
click at [489, 273] on button "Sim" at bounding box center [495, 282] width 48 height 18
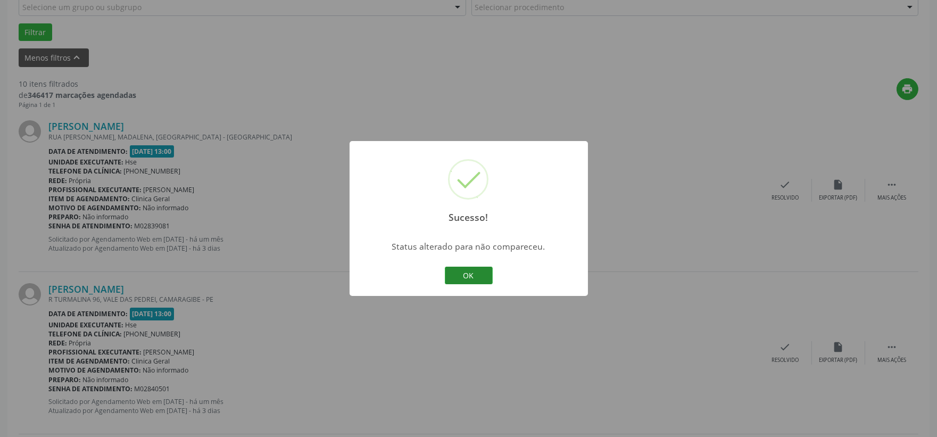
click at [483, 270] on button "OK" at bounding box center [469, 276] width 48 height 18
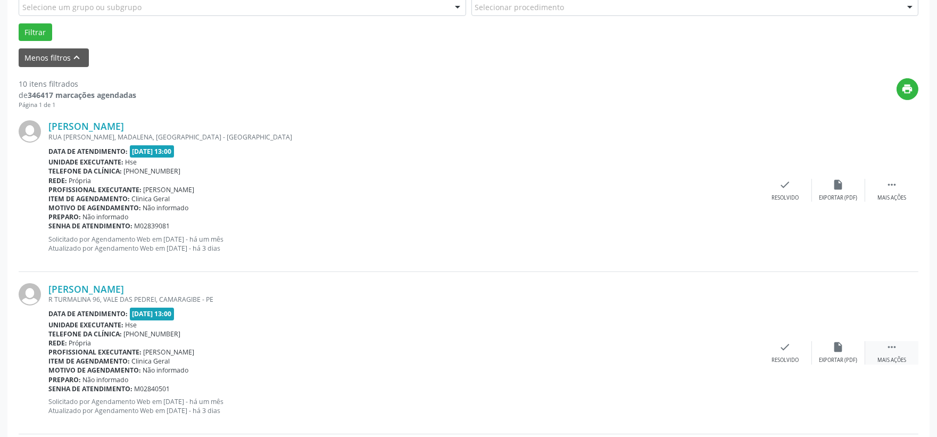
click at [887, 354] on div " Mais ações" at bounding box center [892, 352] width 53 height 23
click at [853, 357] on div "Não compareceu" at bounding box center [838, 360] width 45 height 7
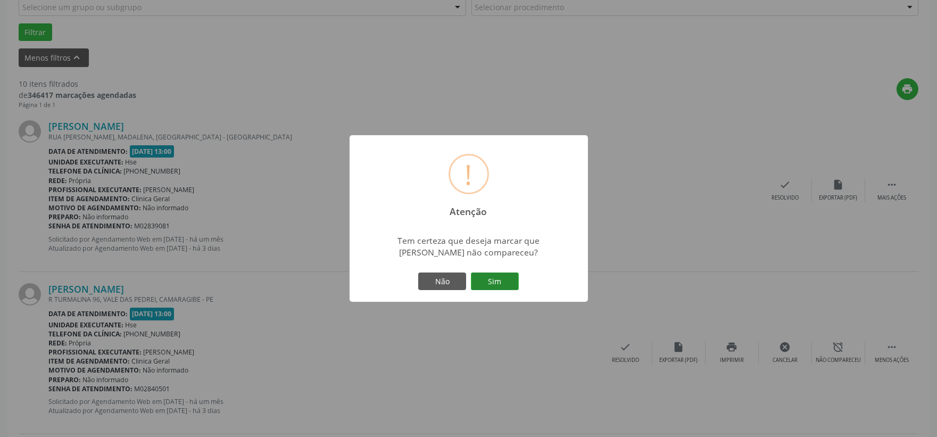
click at [491, 279] on button "Sim" at bounding box center [495, 282] width 48 height 18
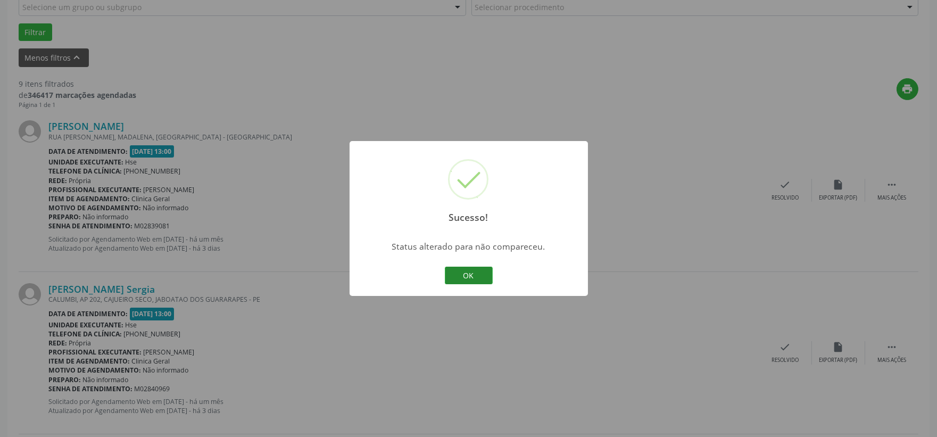
click at [474, 271] on button "OK" at bounding box center [469, 276] width 48 height 18
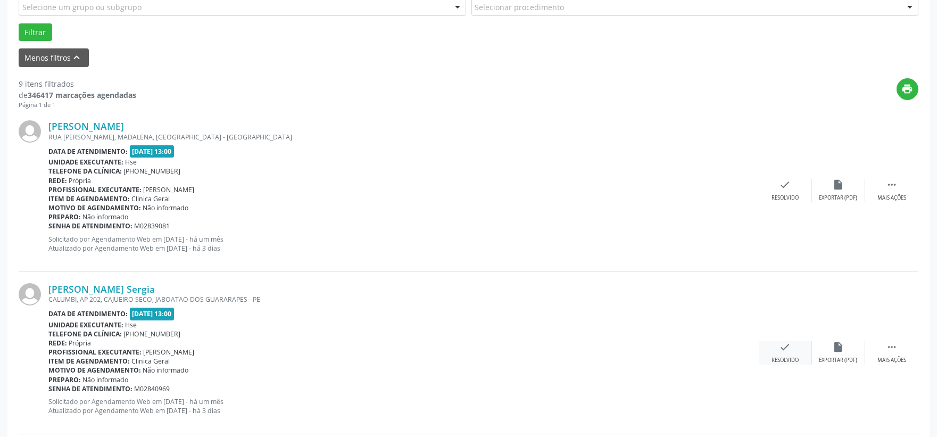
click at [790, 350] on icon "check" at bounding box center [786, 347] width 12 height 12
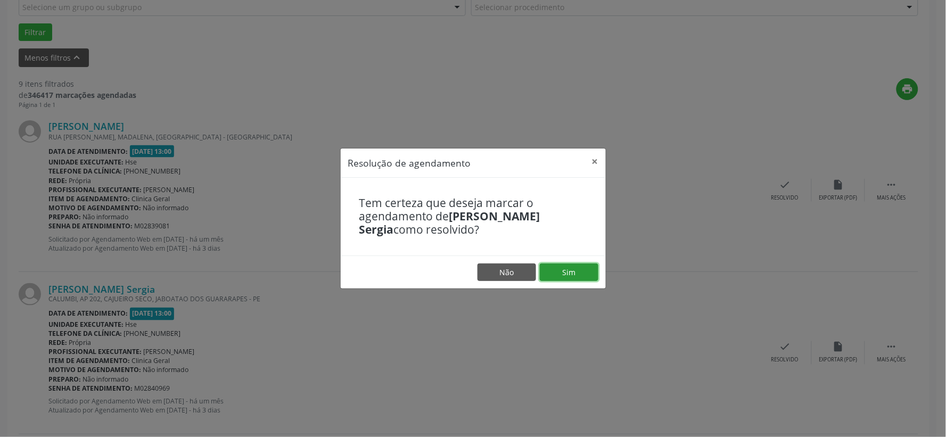
click at [570, 271] on button "Sim" at bounding box center [569, 272] width 59 height 18
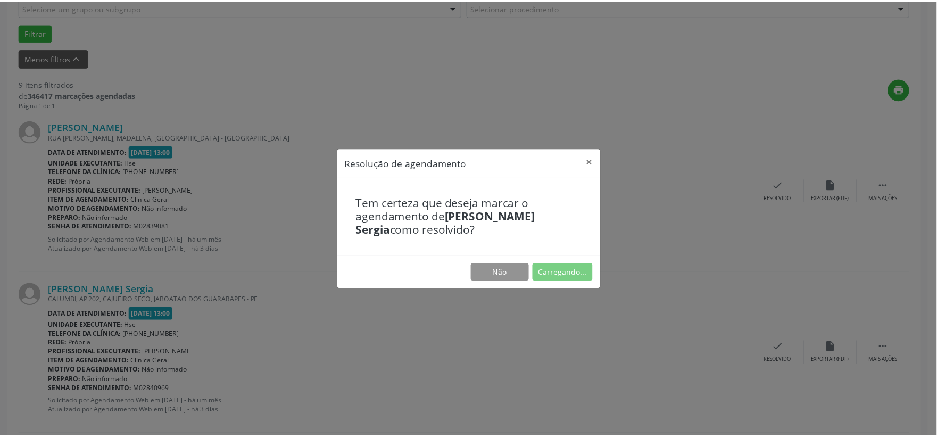
scroll to position [16, 0]
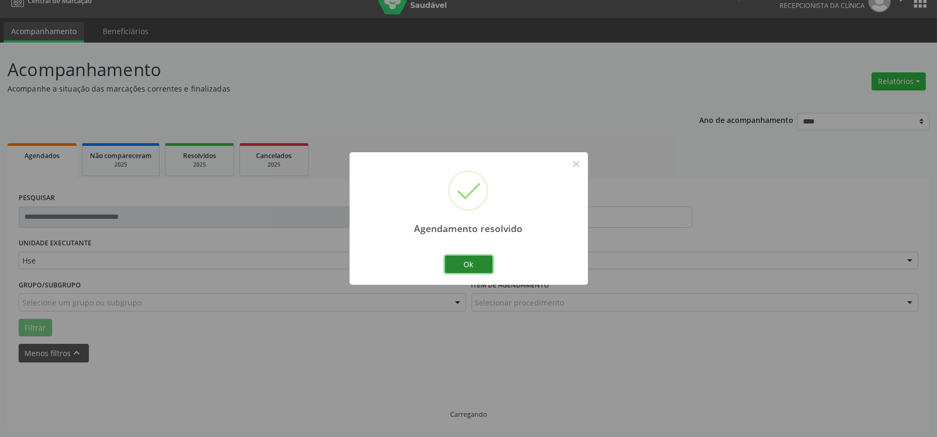
click at [456, 267] on button "Ok" at bounding box center [469, 265] width 48 height 18
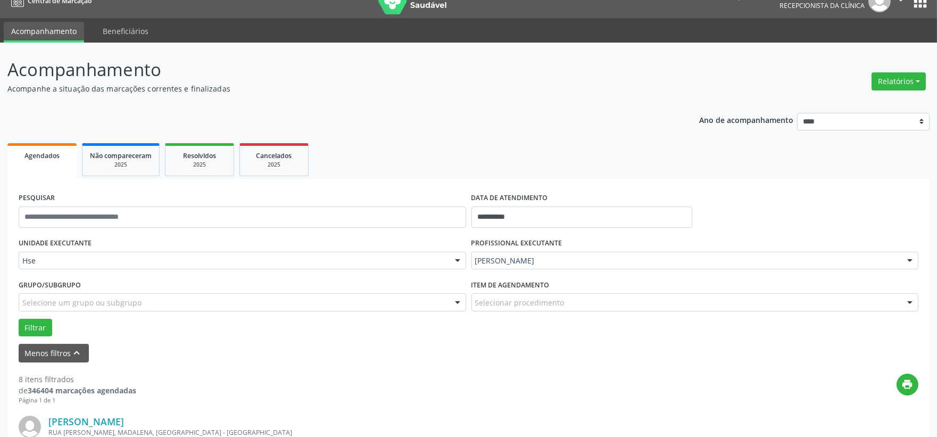
scroll to position [311, 0]
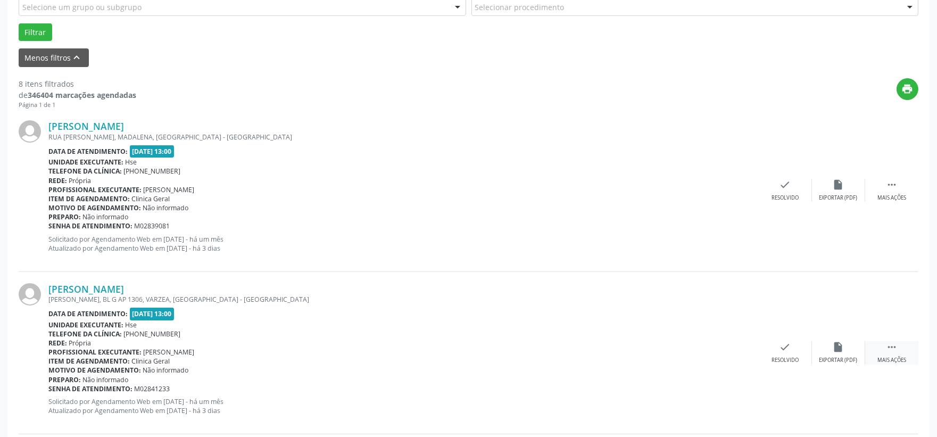
click at [883, 351] on div " Mais ações" at bounding box center [892, 352] width 53 height 23
click at [845, 353] on div "alarm_off Não compareceu" at bounding box center [838, 352] width 53 height 23
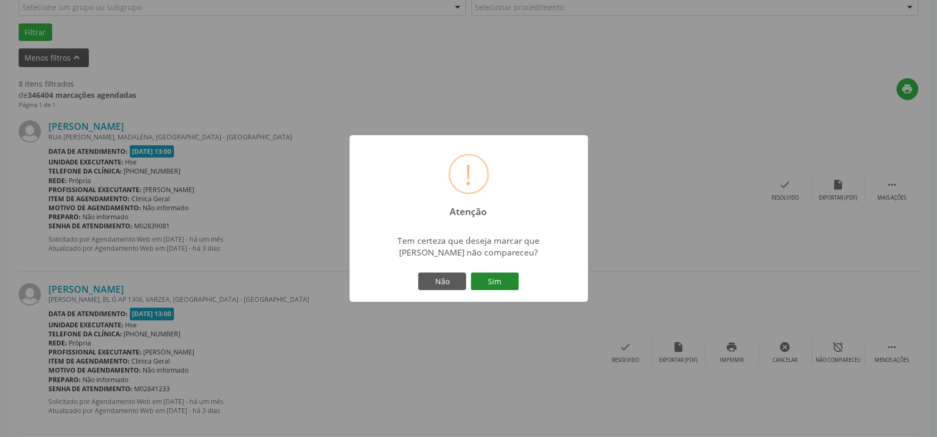
click at [499, 290] on button "Sim" at bounding box center [495, 282] width 48 height 18
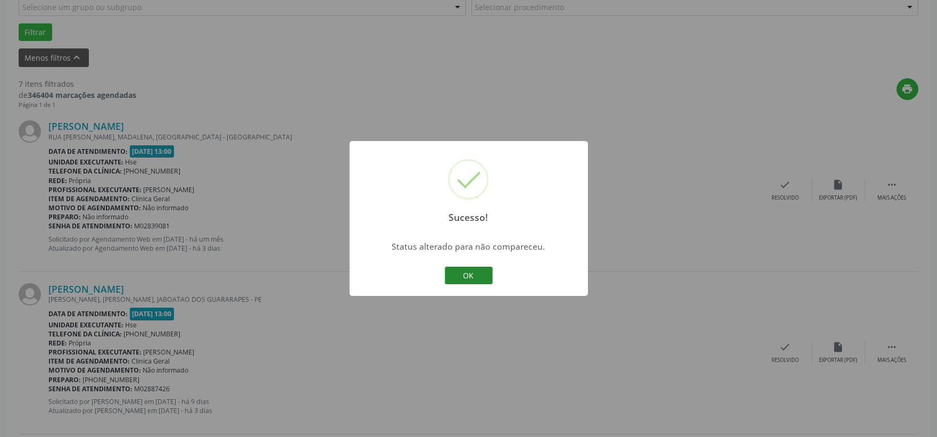
click at [466, 279] on button "OK" at bounding box center [469, 276] width 48 height 18
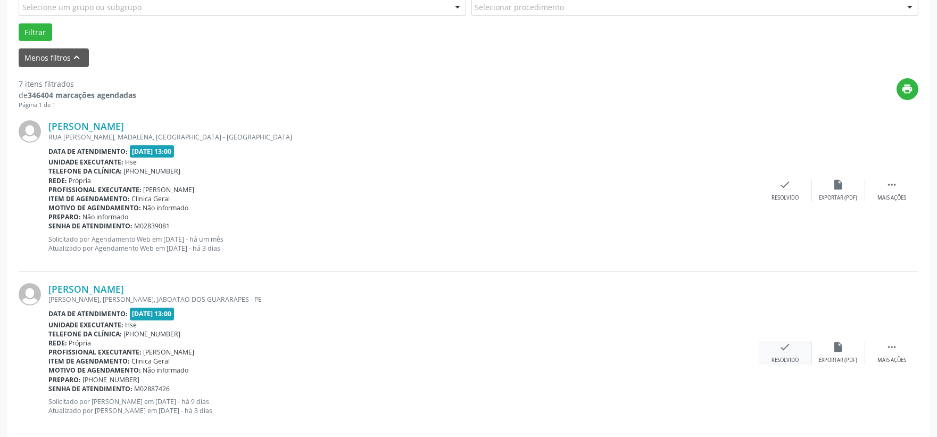
click at [795, 345] on div "check Resolvido" at bounding box center [785, 352] width 53 height 23
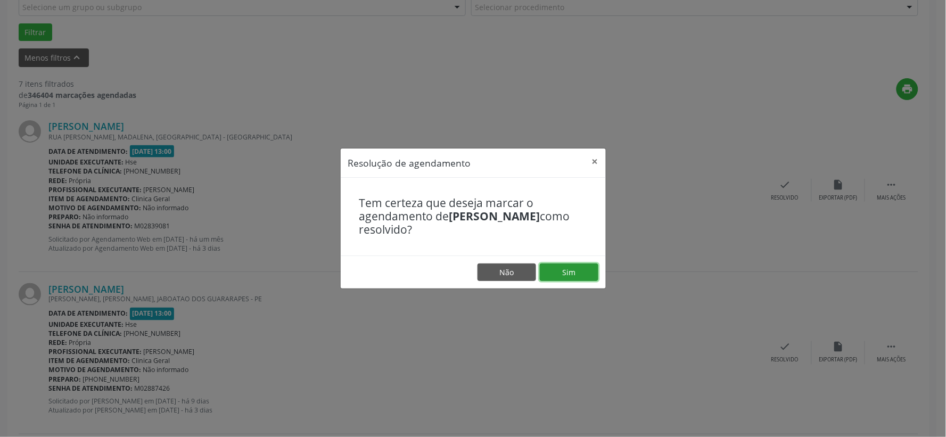
click at [557, 268] on button "Sim" at bounding box center [569, 272] width 59 height 18
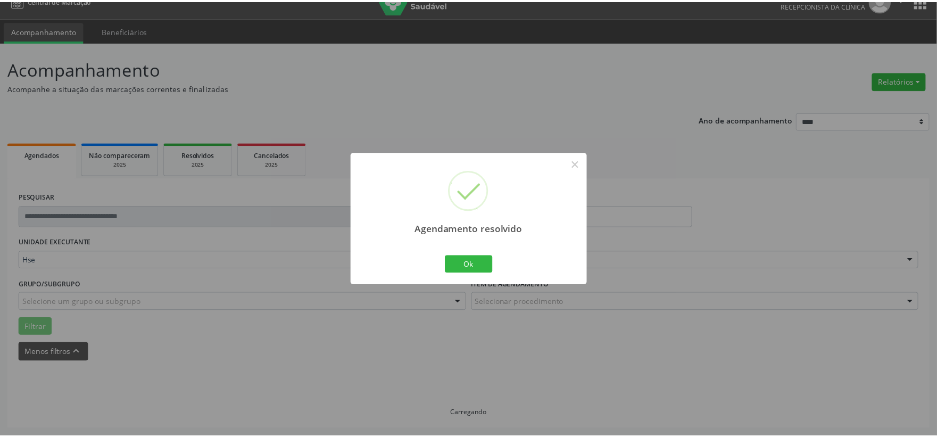
scroll to position [16, 0]
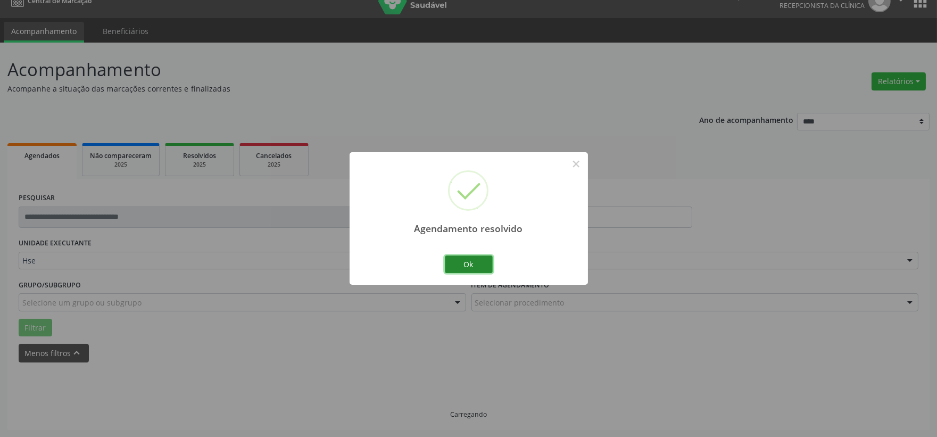
click at [474, 271] on button "Ok" at bounding box center [469, 265] width 48 height 18
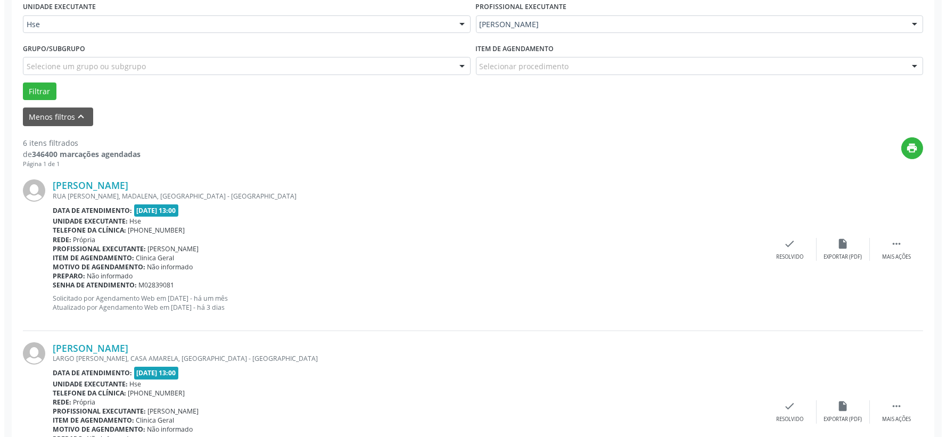
scroll to position [311, 0]
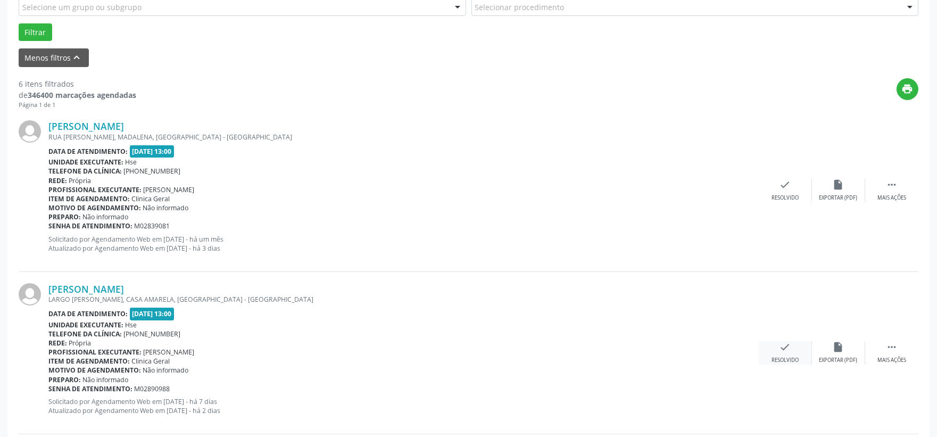
click at [778, 351] on div "check Resolvido" at bounding box center [785, 352] width 53 height 23
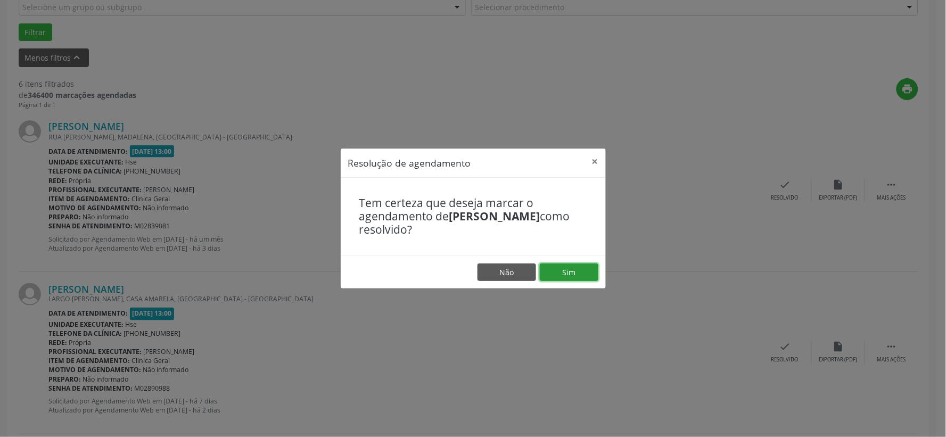
click at [571, 271] on button "Sim" at bounding box center [569, 272] width 59 height 18
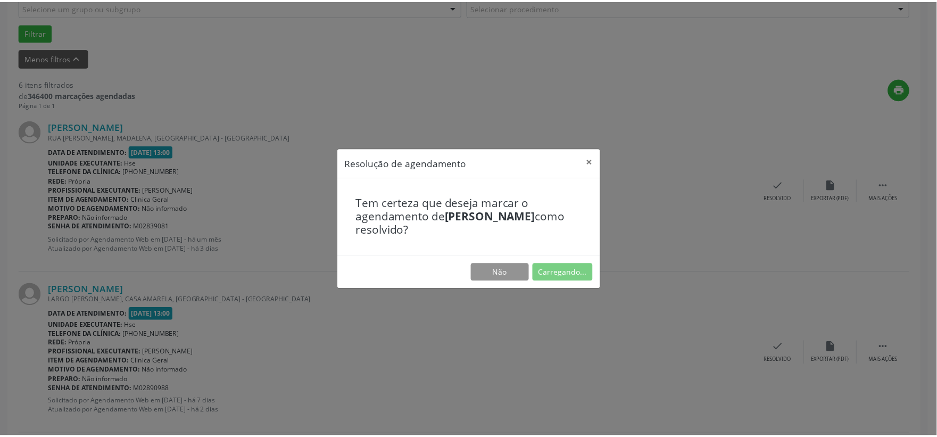
scroll to position [16, 0]
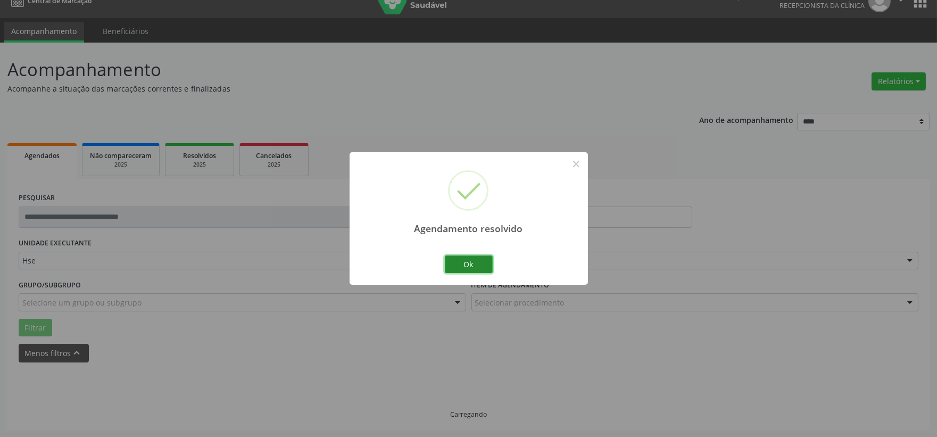
click at [472, 268] on button "Ok" at bounding box center [469, 265] width 48 height 18
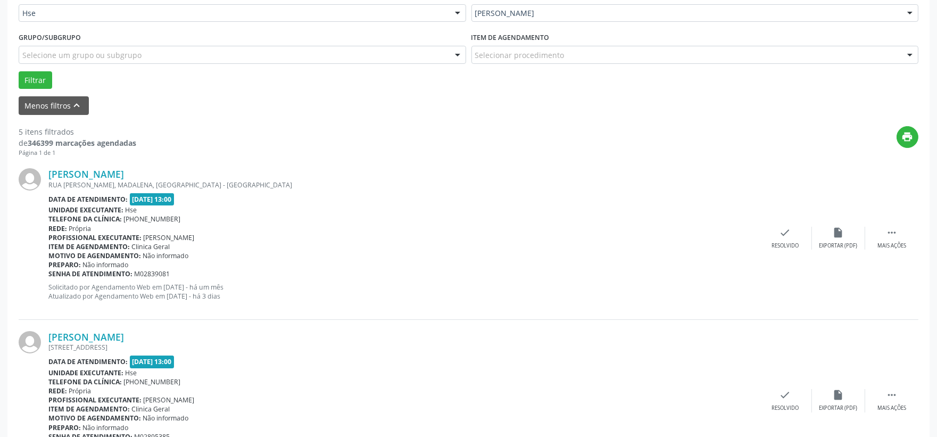
scroll to position [323, 0]
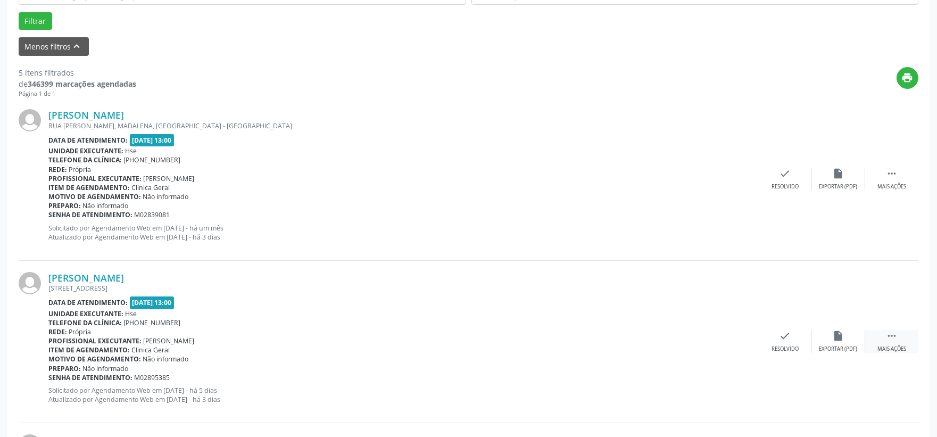
click at [880, 341] on div " Mais ações" at bounding box center [892, 341] width 53 height 23
click at [843, 341] on icon "alarm_off" at bounding box center [839, 336] width 12 height 12
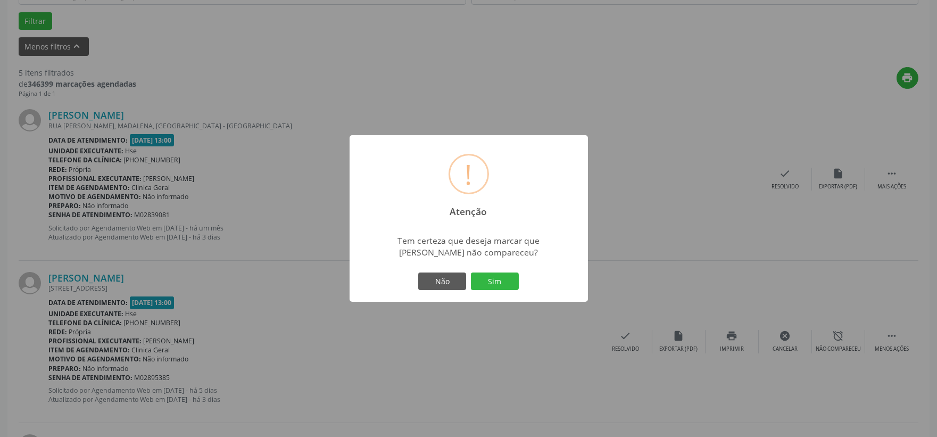
click at [523, 276] on div "! Atenção × Tem certeza que deseja marcar que [PERSON_NAME] não compareceu? Não…" at bounding box center [469, 218] width 238 height 167
click at [507, 277] on button "Sim" at bounding box center [495, 282] width 48 height 18
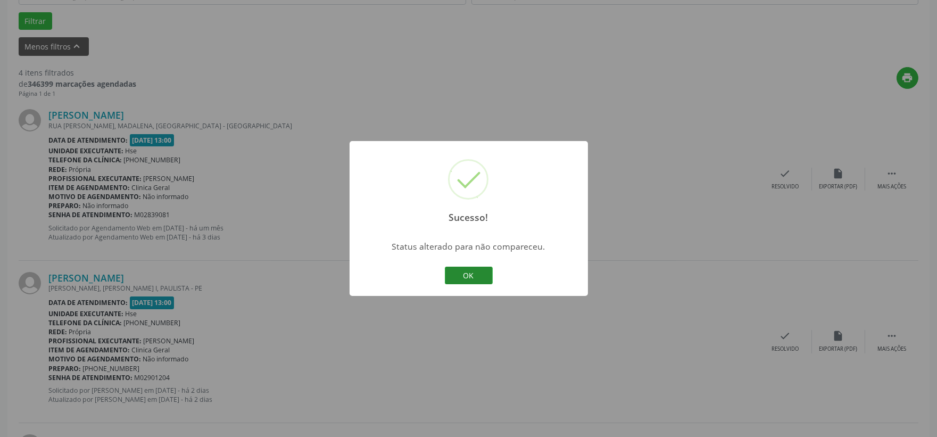
click at [468, 280] on button "OK" at bounding box center [469, 276] width 48 height 18
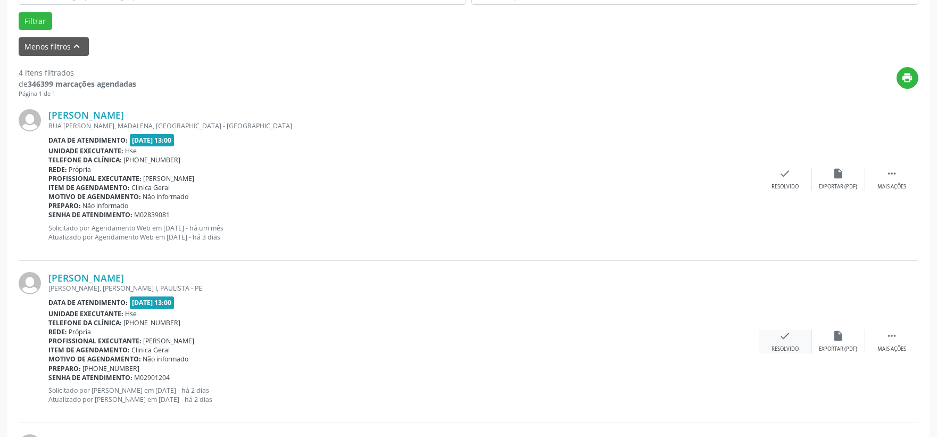
click at [786, 352] on div "Resolvido" at bounding box center [785, 348] width 27 height 7
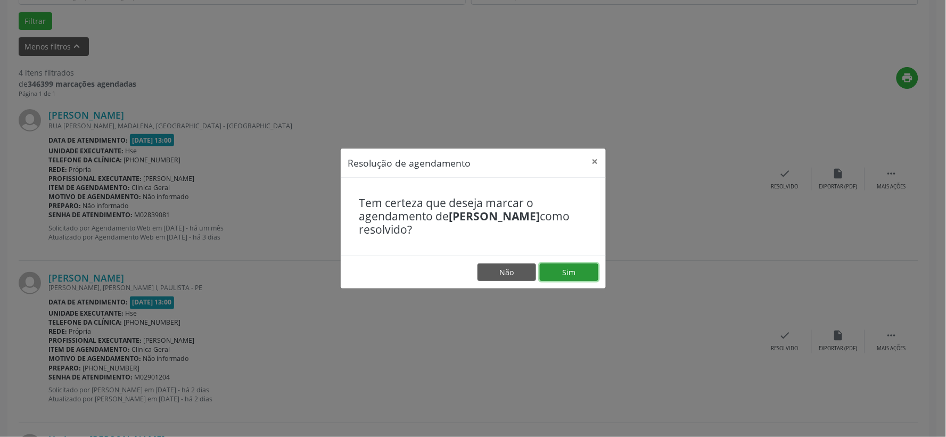
click at [564, 277] on button "Sim" at bounding box center [569, 272] width 59 height 18
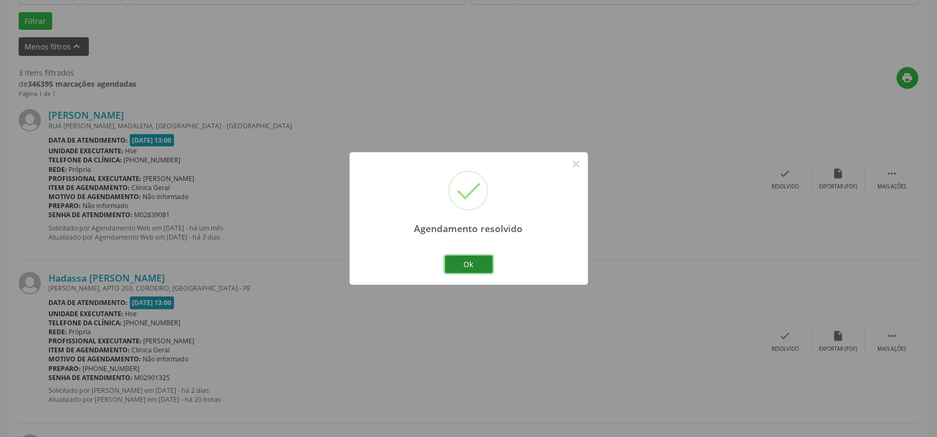
click at [488, 263] on button "Ok" at bounding box center [469, 265] width 48 height 18
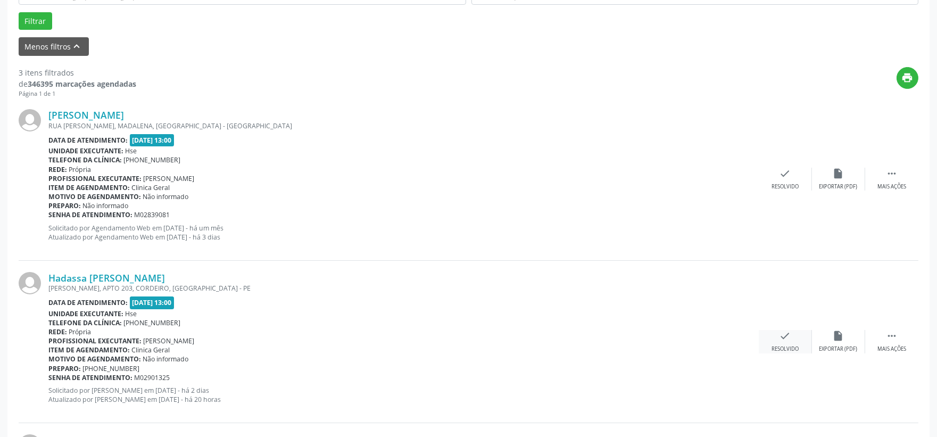
click at [793, 341] on div "check Resolvido" at bounding box center [785, 341] width 53 height 23
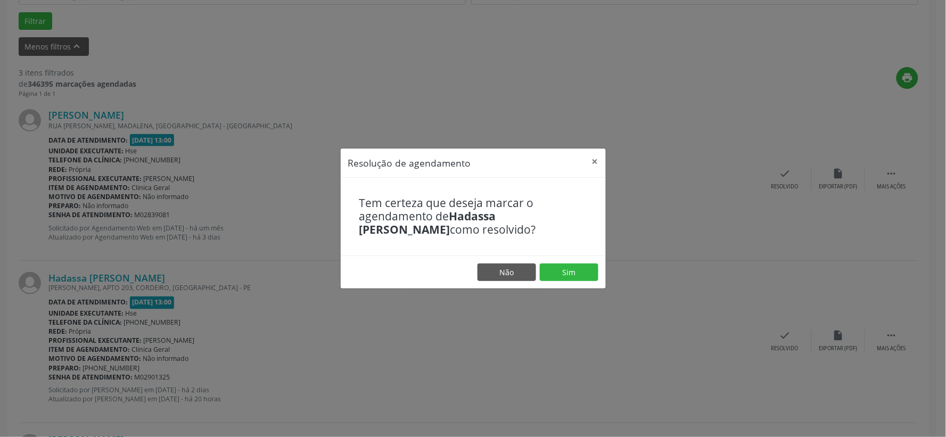
click at [575, 282] on footer "Não Sim" at bounding box center [473, 273] width 265 height 34
click at [570, 278] on button "Sim" at bounding box center [569, 272] width 59 height 18
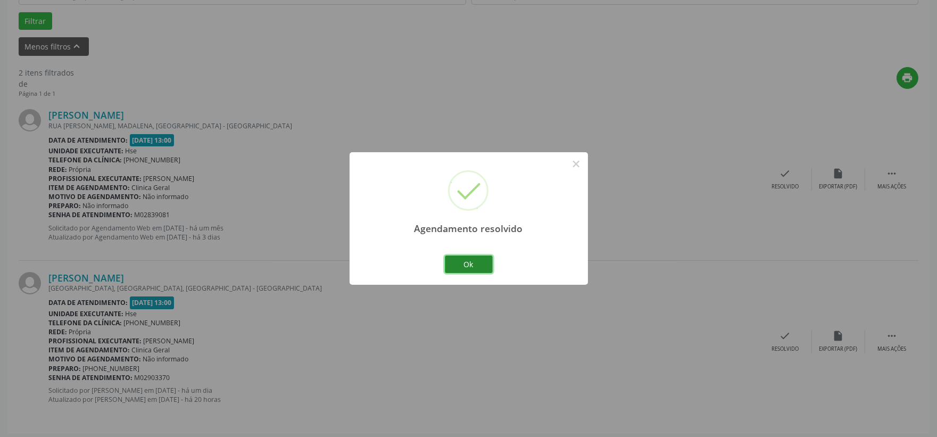
click at [483, 265] on button "Ok" at bounding box center [469, 265] width 48 height 18
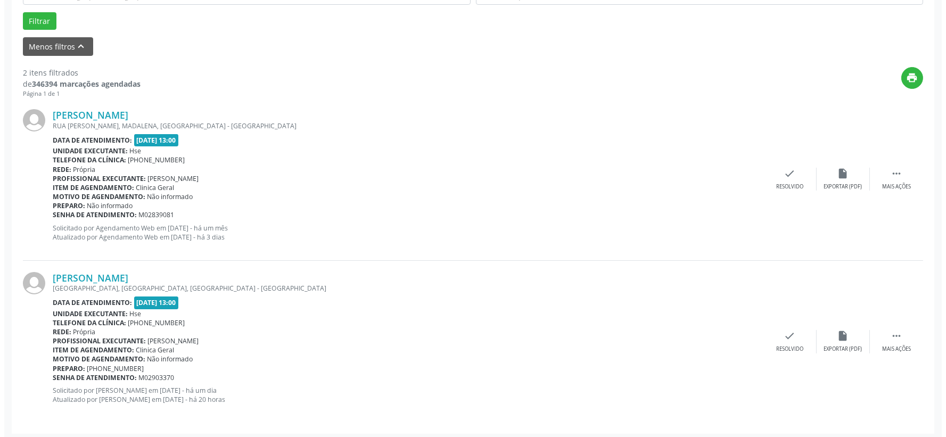
scroll to position [326, 0]
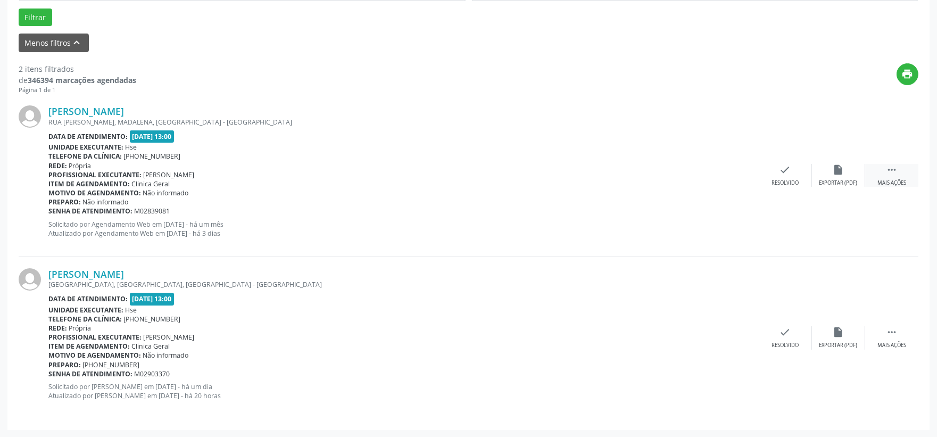
click at [890, 174] on icon "" at bounding box center [892, 170] width 12 height 12
click at [827, 179] on div "Não compareceu" at bounding box center [838, 182] width 45 height 7
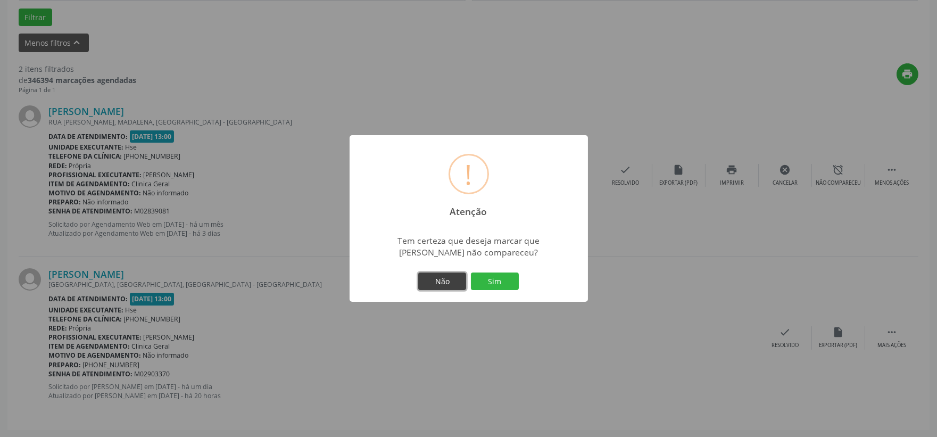
click at [449, 279] on button "Não" at bounding box center [442, 282] width 48 height 18
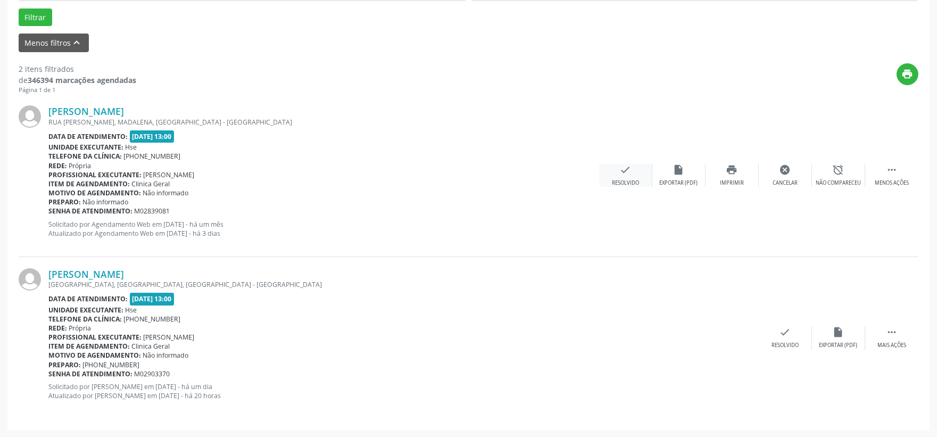
click at [624, 172] on icon "check" at bounding box center [626, 170] width 12 height 12
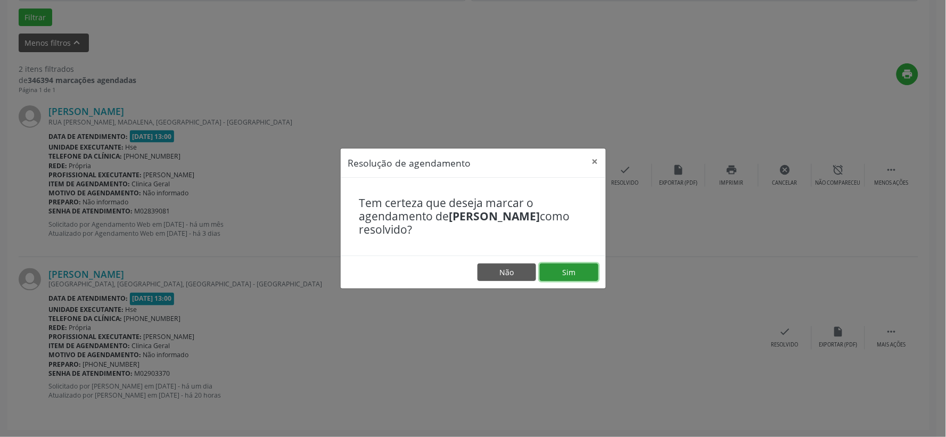
click at [555, 263] on button "Sim" at bounding box center [569, 272] width 59 height 18
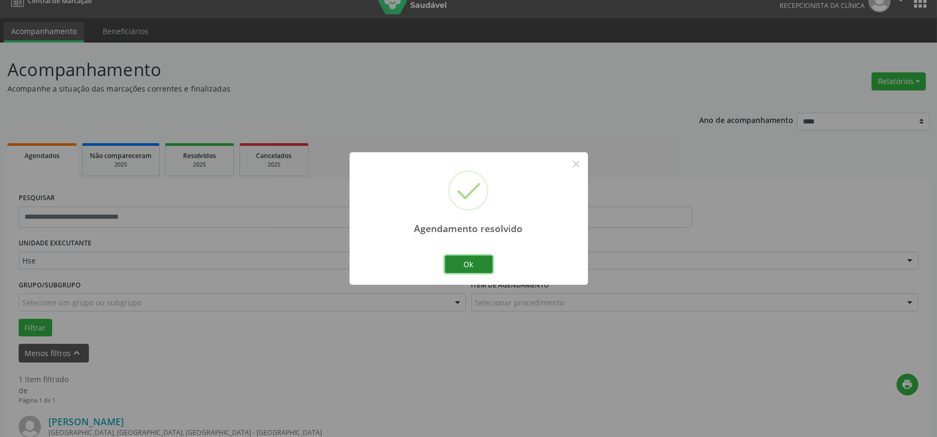
scroll to position [163, 0]
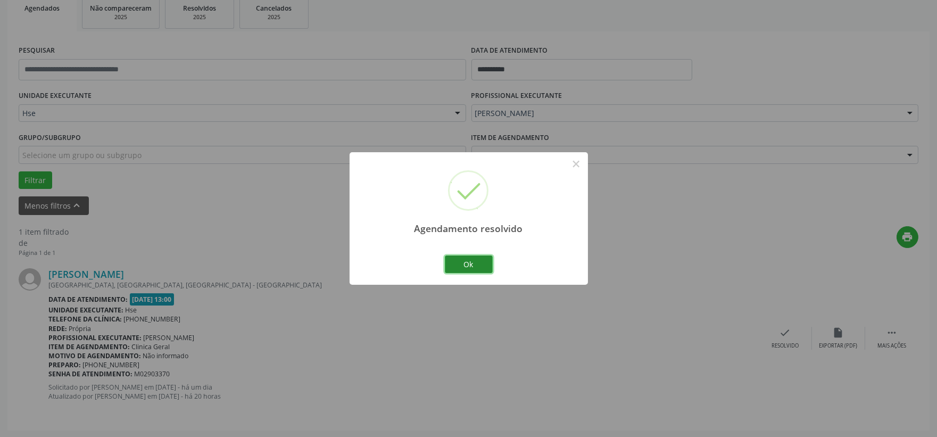
click at [480, 263] on button "Ok" at bounding box center [469, 265] width 48 height 18
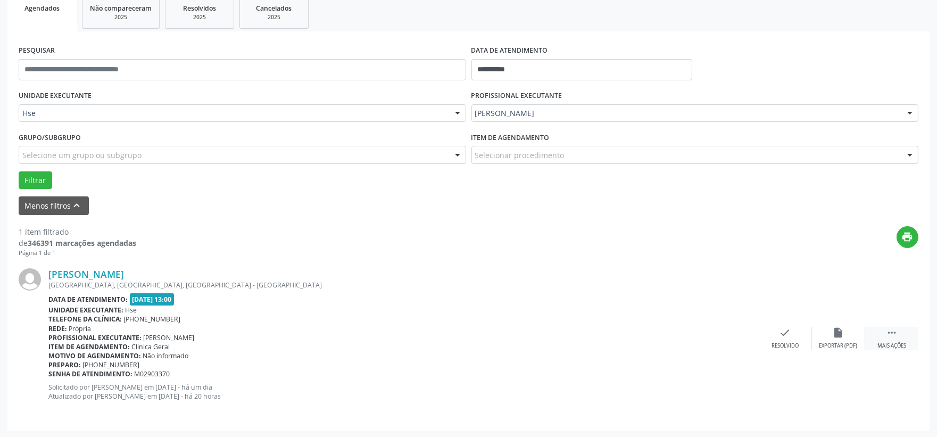
click at [885, 333] on div " Mais ações" at bounding box center [892, 338] width 53 height 23
click at [835, 339] on div "alarm_off Não compareceu" at bounding box center [838, 338] width 53 height 23
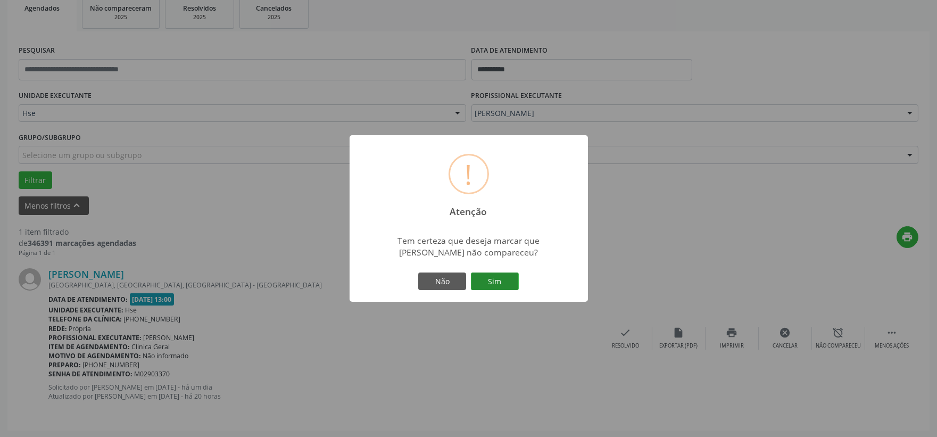
click at [488, 275] on button "Sim" at bounding box center [495, 282] width 48 height 18
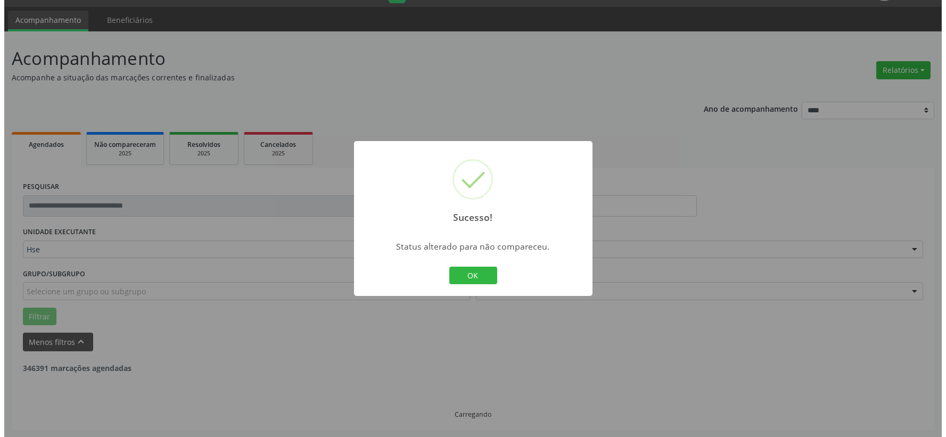
scroll to position [0, 0]
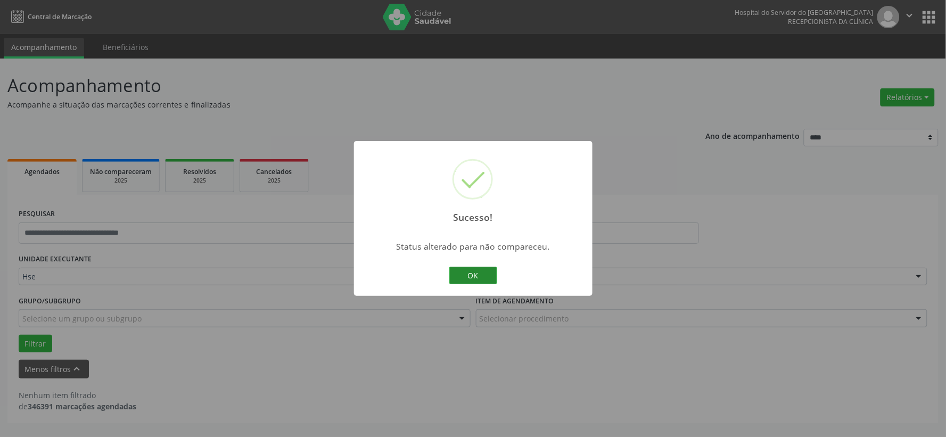
click at [481, 267] on button "OK" at bounding box center [473, 276] width 48 height 18
